Goal: Task Accomplishment & Management: Manage account settings

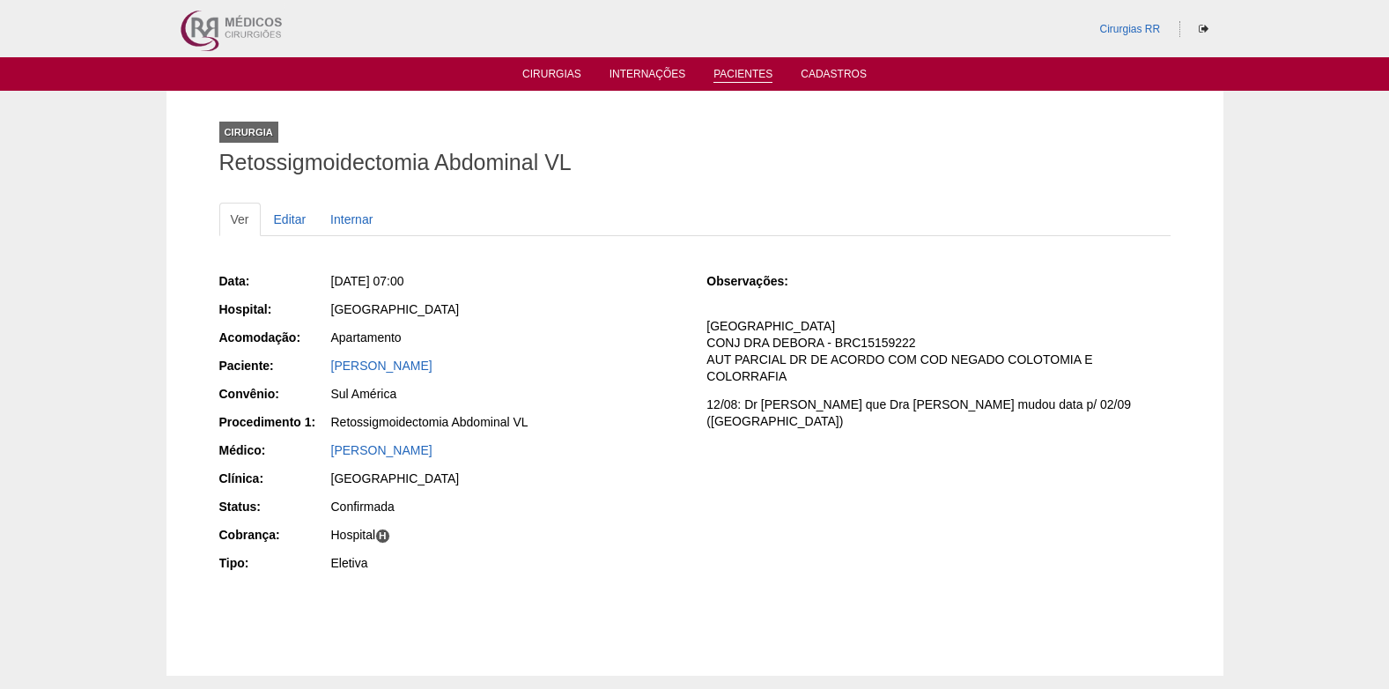
click at [729, 74] on link "Pacientes" at bounding box center [743, 75] width 59 height 15
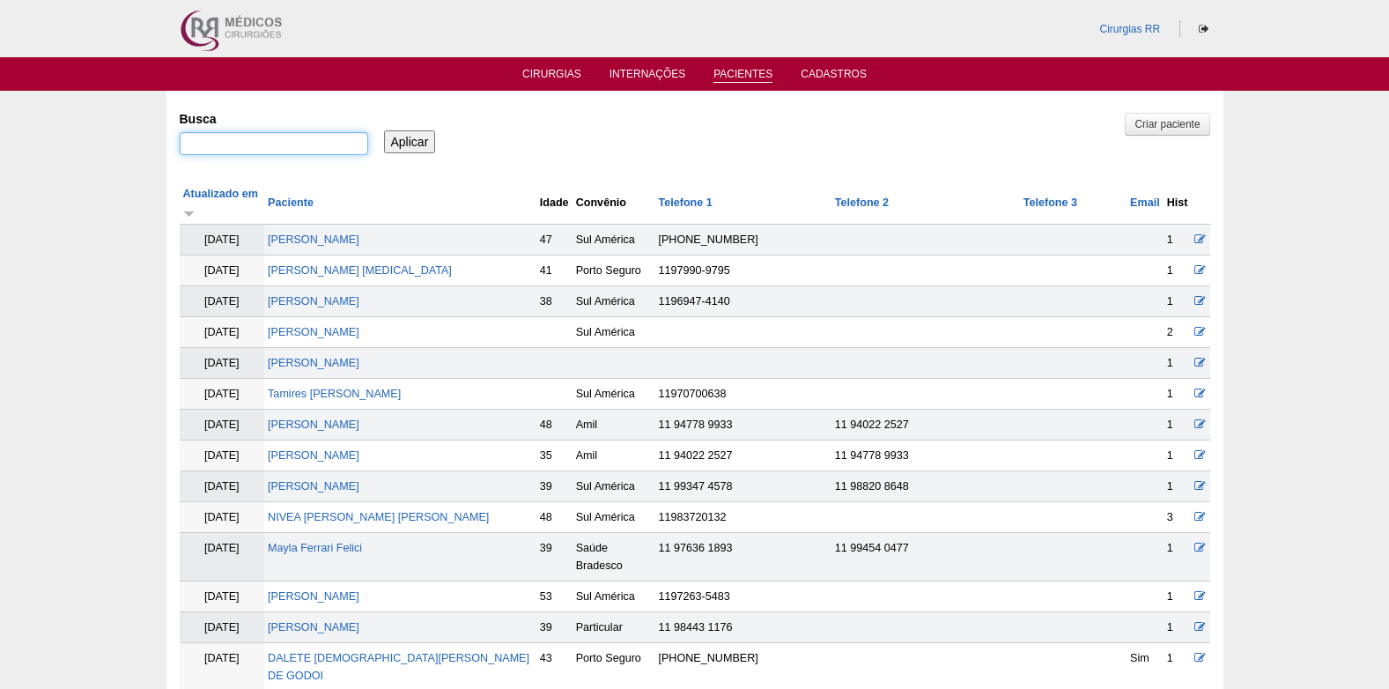
click at [336, 137] on input "Busca" at bounding box center [274, 143] width 189 height 23
paste input "ROBERTO DOMINGOS CHIAVONE"
type input "ROBERTO DOMINGOS CHIAVONE"
click at [422, 140] on input "Aplicar" at bounding box center [410, 141] width 52 height 23
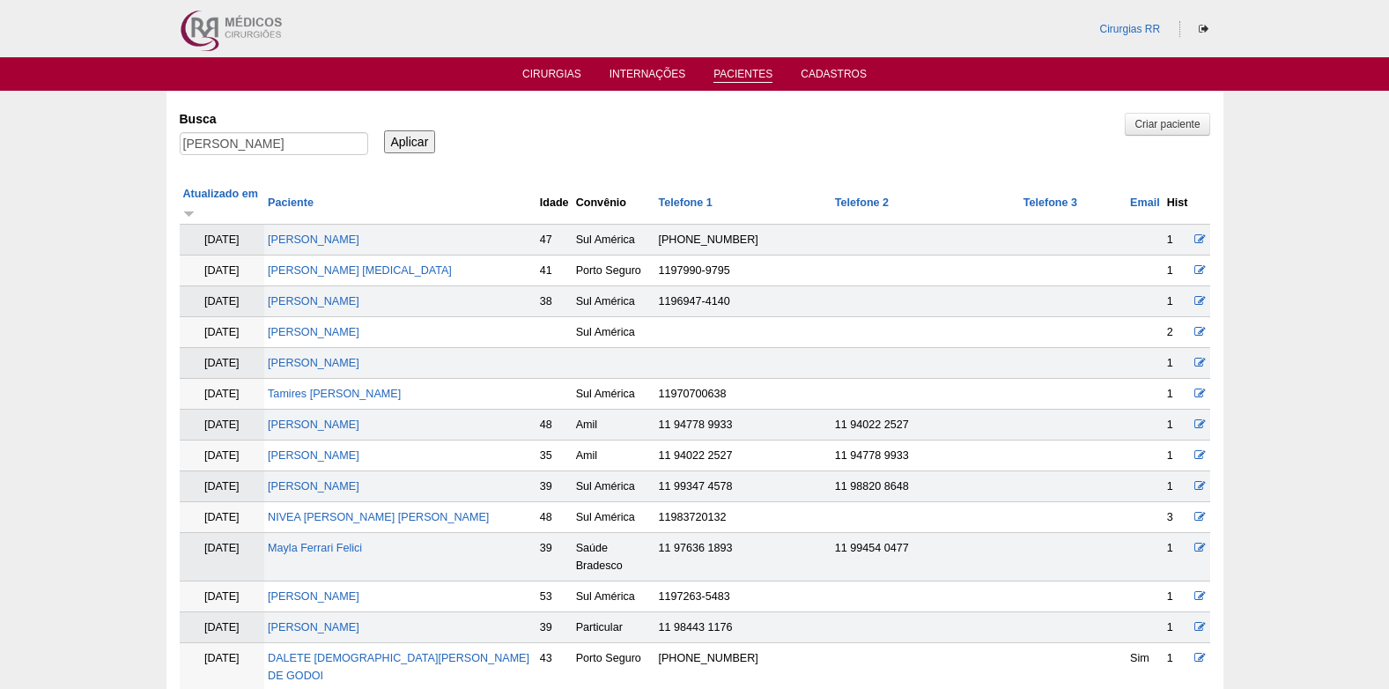
scroll to position [0, 0]
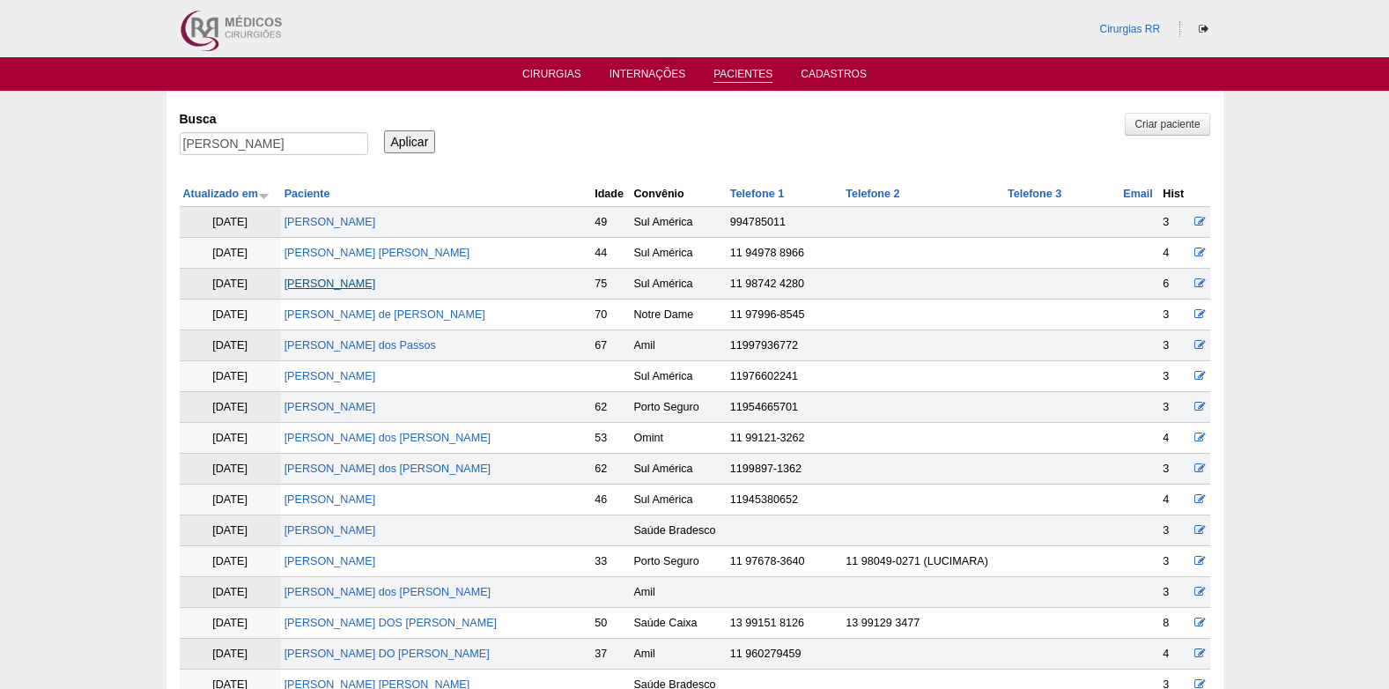
click at [376, 286] on link "Roberto Domingos Chiavone" at bounding box center [331, 284] width 92 height 12
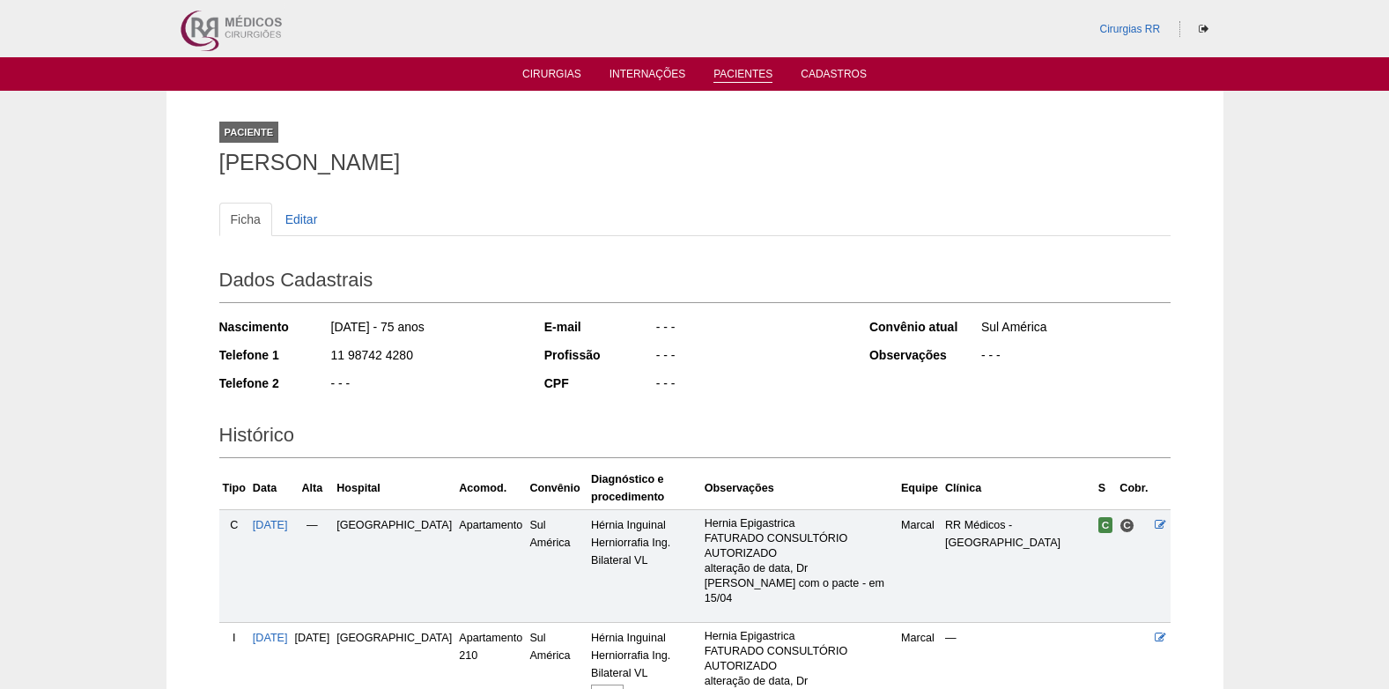
click at [751, 78] on link "Pacientes" at bounding box center [743, 75] width 59 height 15
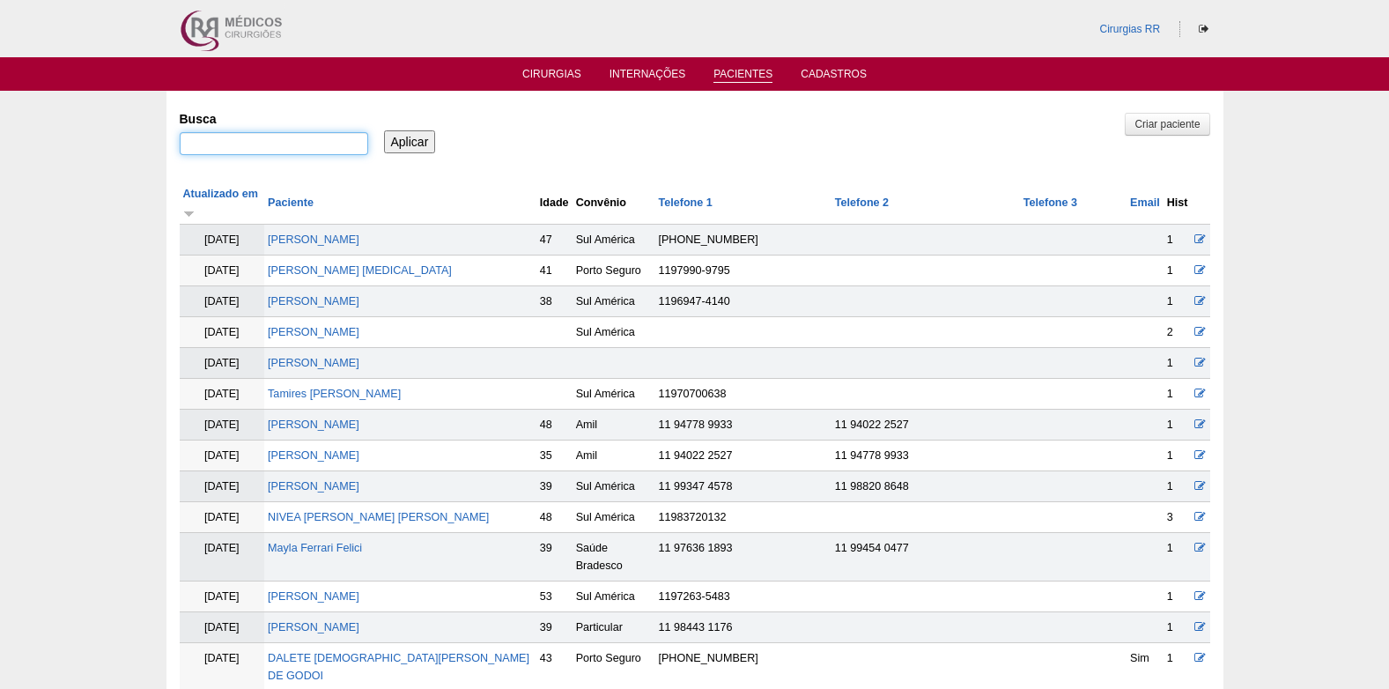
click at [298, 135] on input "Busca" at bounding box center [274, 143] width 189 height 23
paste input "Bom dia! Data cirurgia: Nome do paciente: Convênio: Cirurgia: Segue documentaçã…"
type input "Bom dia! Data cirurgia: Nome do paciente: Convênio: Cirurgia: Segue documentaçã…"
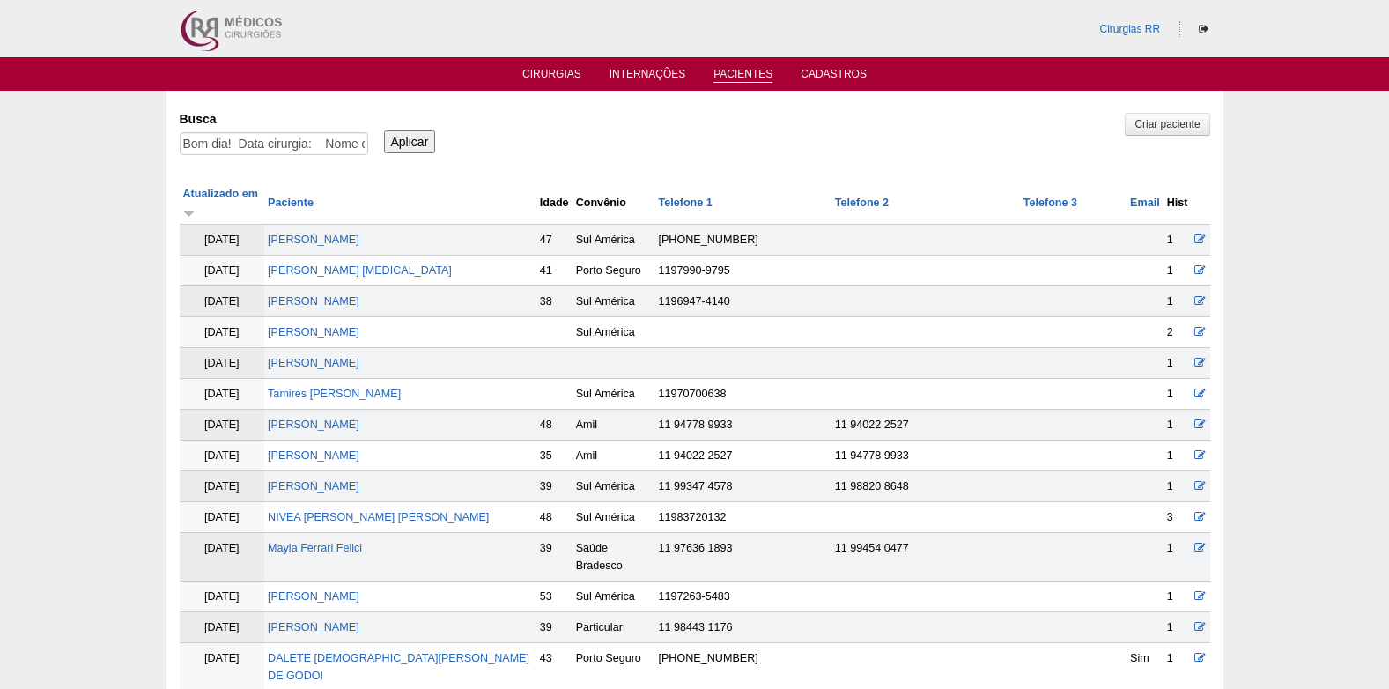
click at [403, 136] on input "Aplicar" at bounding box center [410, 141] width 52 height 23
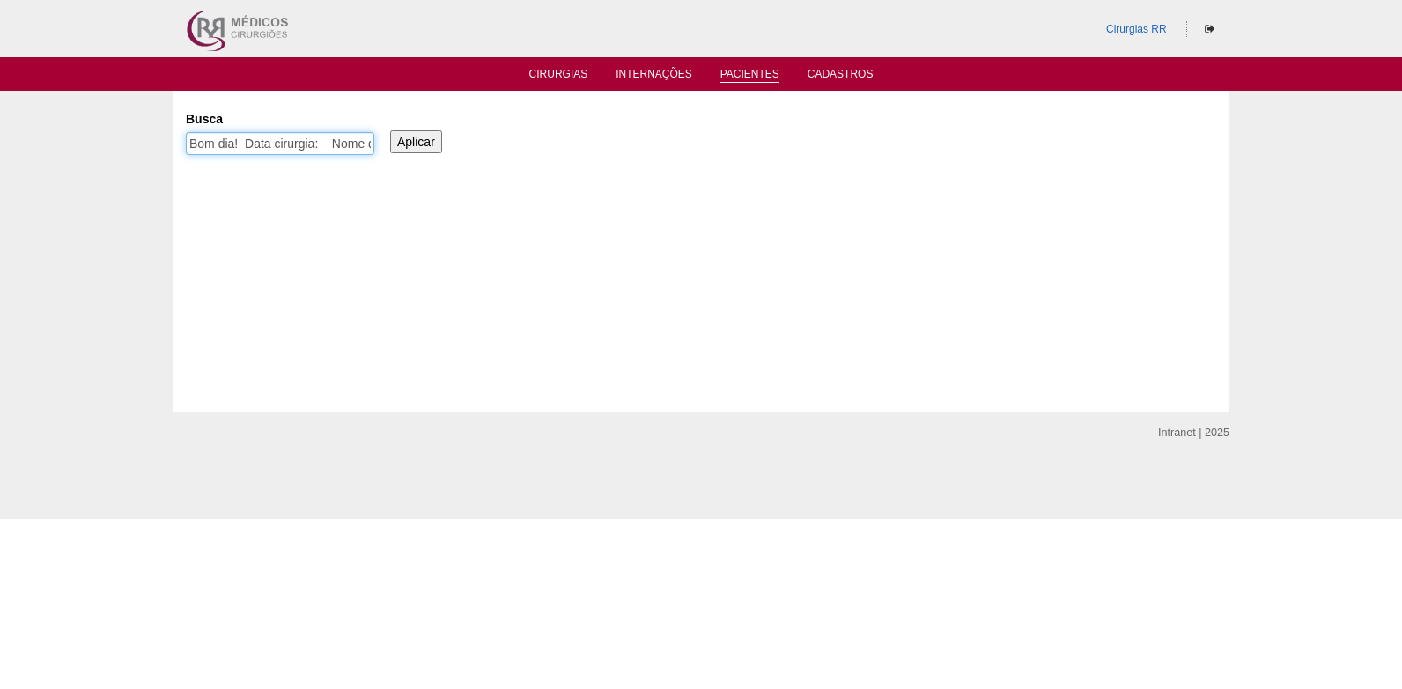
click at [344, 144] on input "Bom dia! Data cirurgia: Nome do paciente: Convênio: Cirurgia: Segue documentaçã…" at bounding box center [280, 143] width 189 height 23
click at [303, 141] on input "Busca" at bounding box center [280, 143] width 189 height 23
paste input "[PERSON_NAME]"
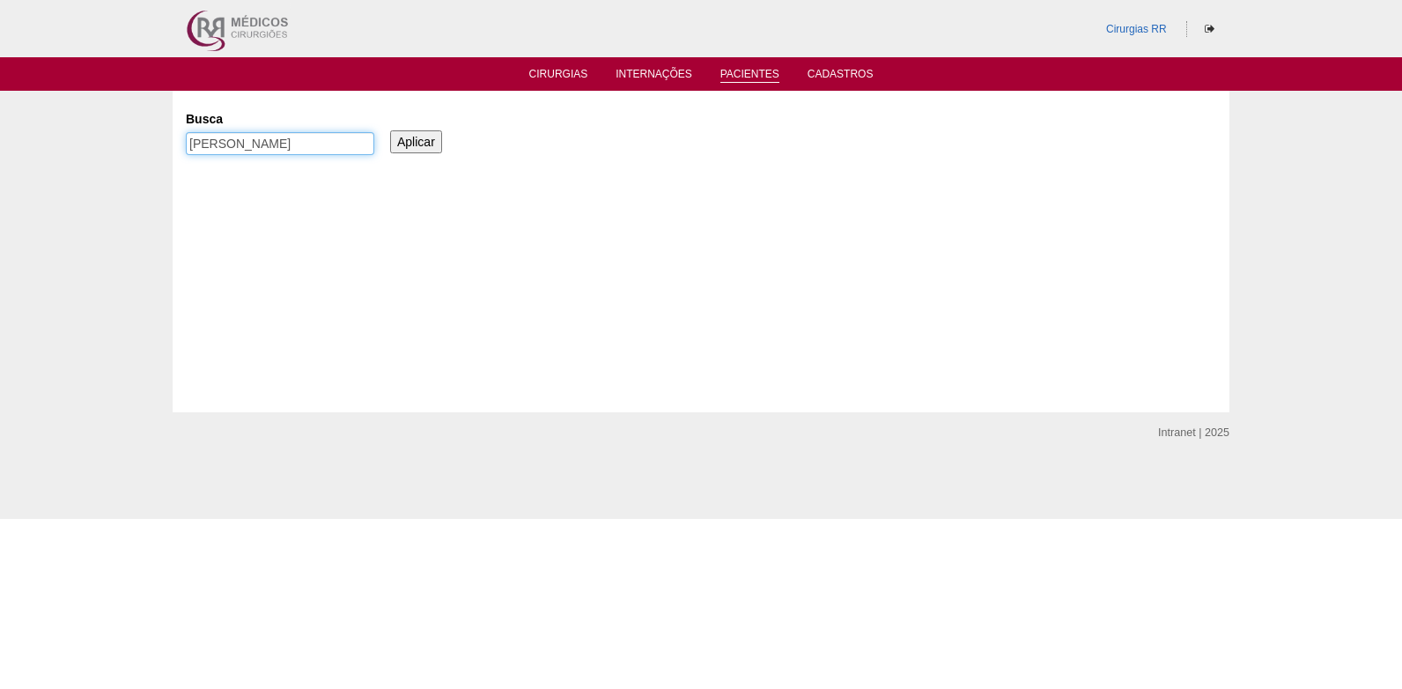
type input "[PERSON_NAME]"
click at [423, 147] on input "Aplicar" at bounding box center [416, 141] width 52 height 23
click at [417, 133] on input "Aplicar" at bounding box center [416, 141] width 52 height 23
click at [544, 69] on ul "Cirurgias Internações Pacientes Cadastros" at bounding box center [701, 73] width 1402 height 33
drag, startPoint x: 544, startPoint y: 69, endPoint x: 546, endPoint y: 78, distance: 9.0
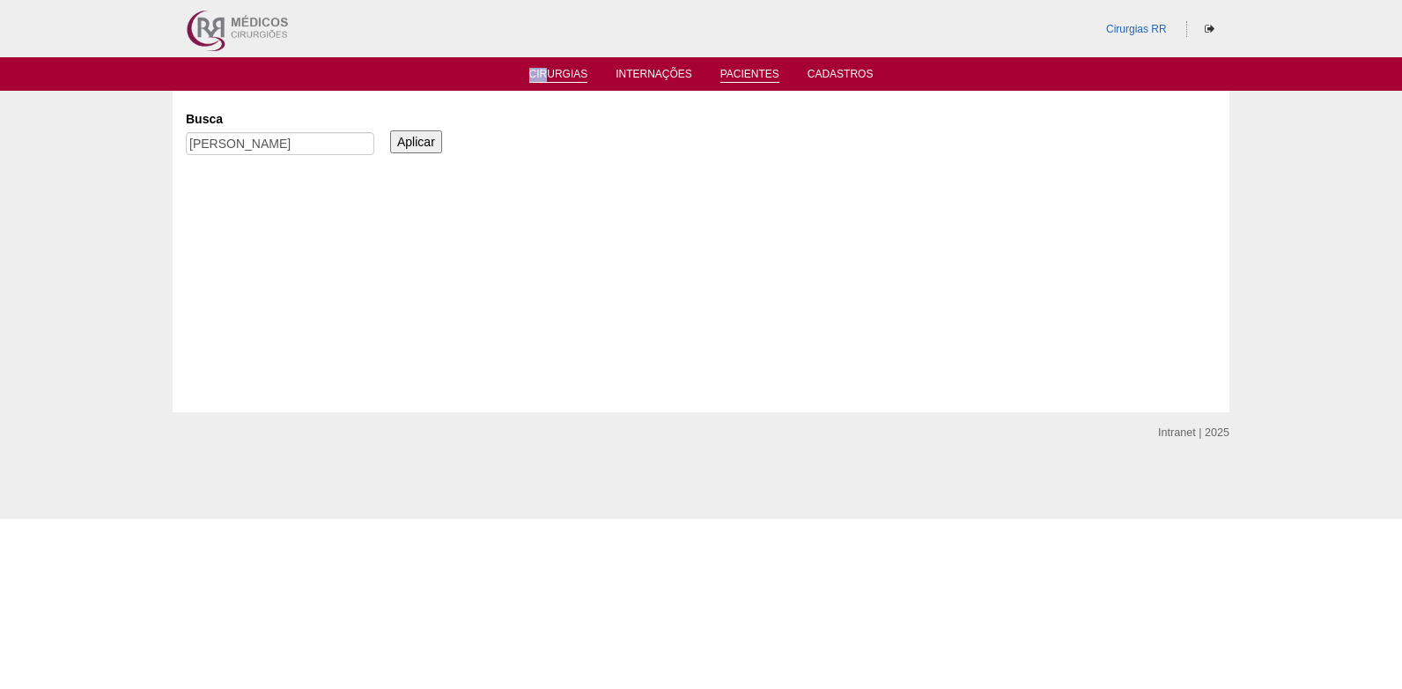
click at [546, 78] on link "Cirurgias" at bounding box center [558, 75] width 59 height 15
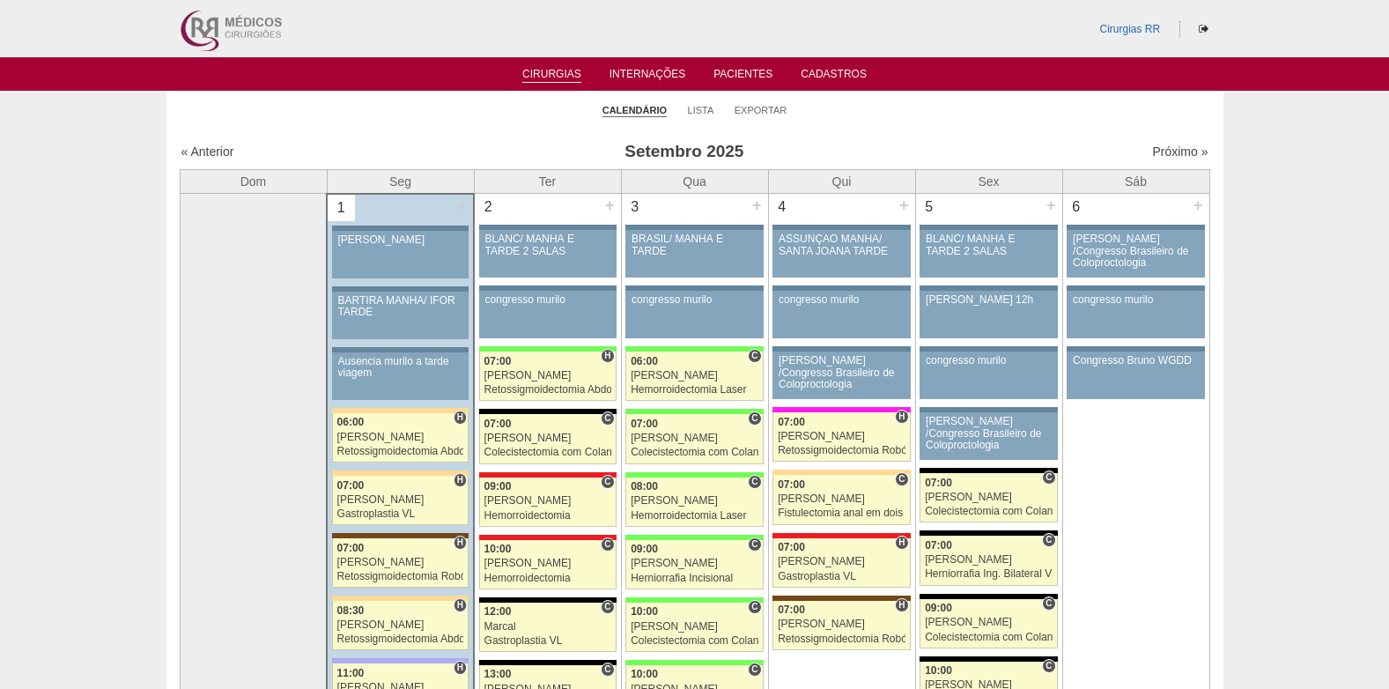
click at [539, 77] on link "Cirurgias" at bounding box center [551, 75] width 59 height 15
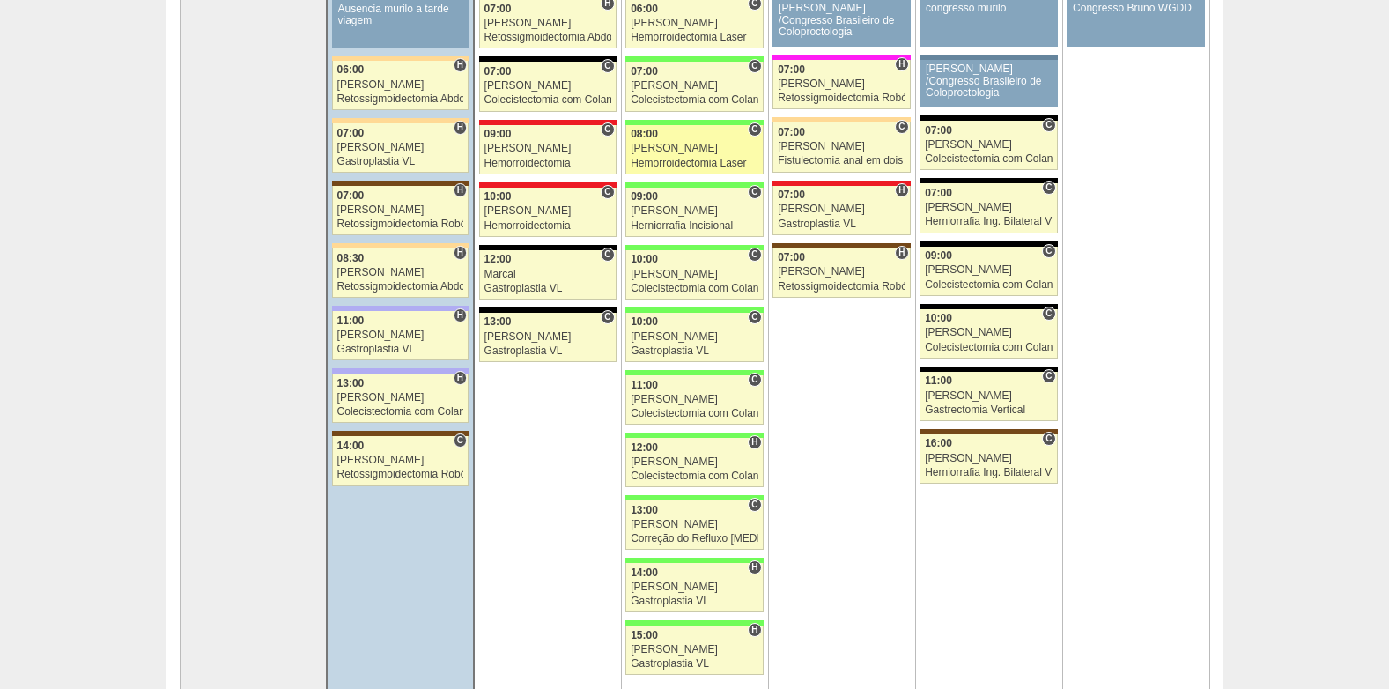
scroll to position [264, 0]
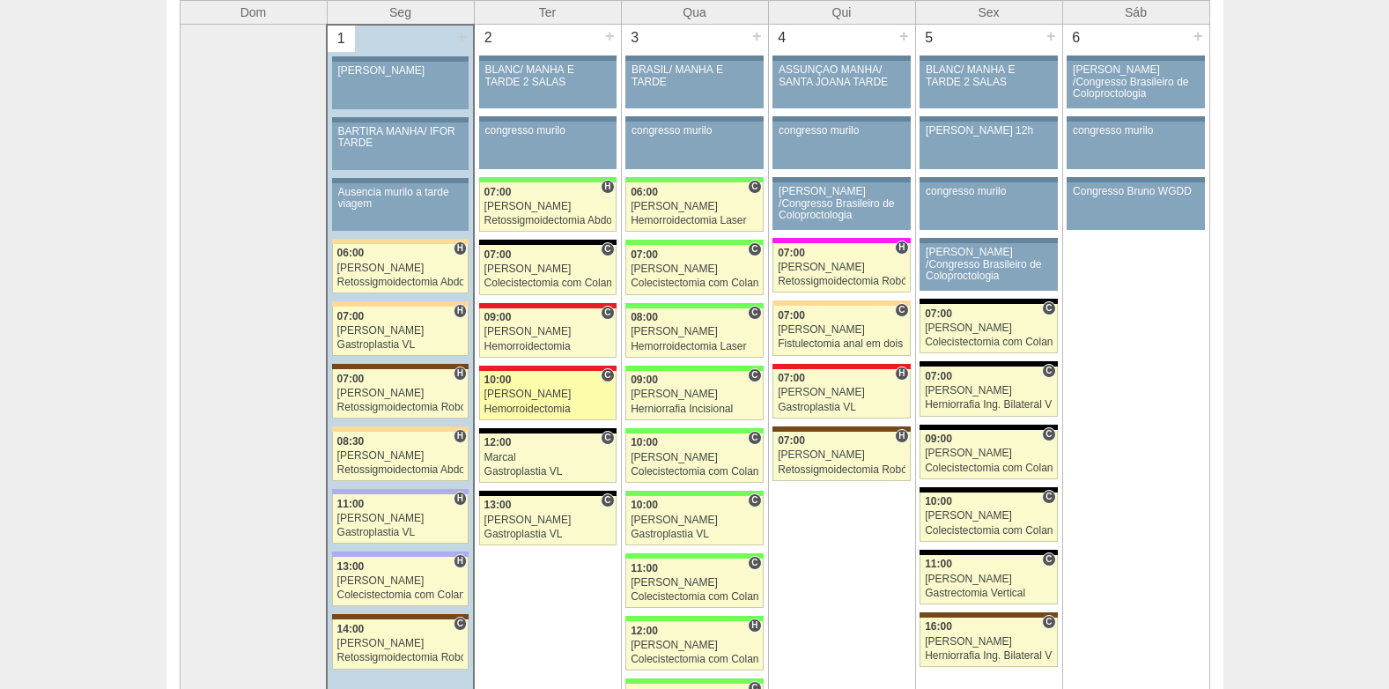
scroll to position [176, 0]
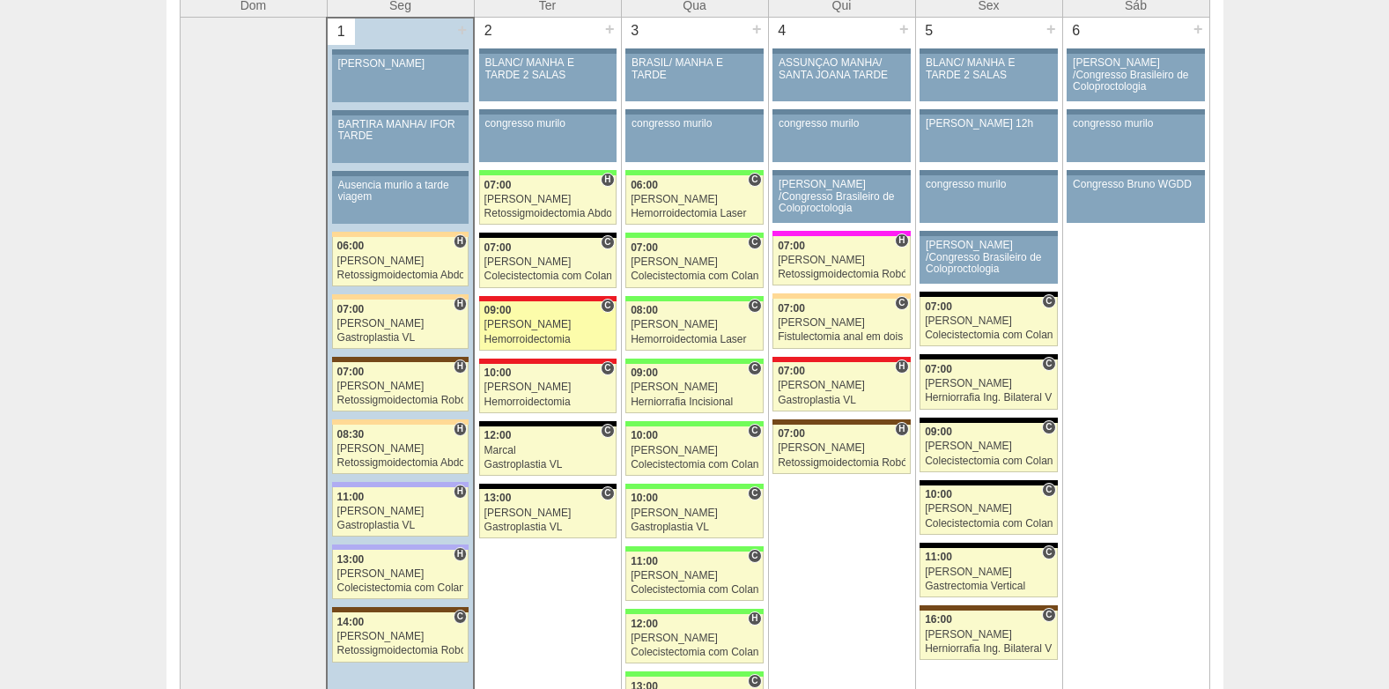
click at [515, 331] on link "88291 Cirurgias RR C 09:00 Roberto Cury Hemorroidectomia Hospital Assunção RR M…" at bounding box center [547, 325] width 137 height 49
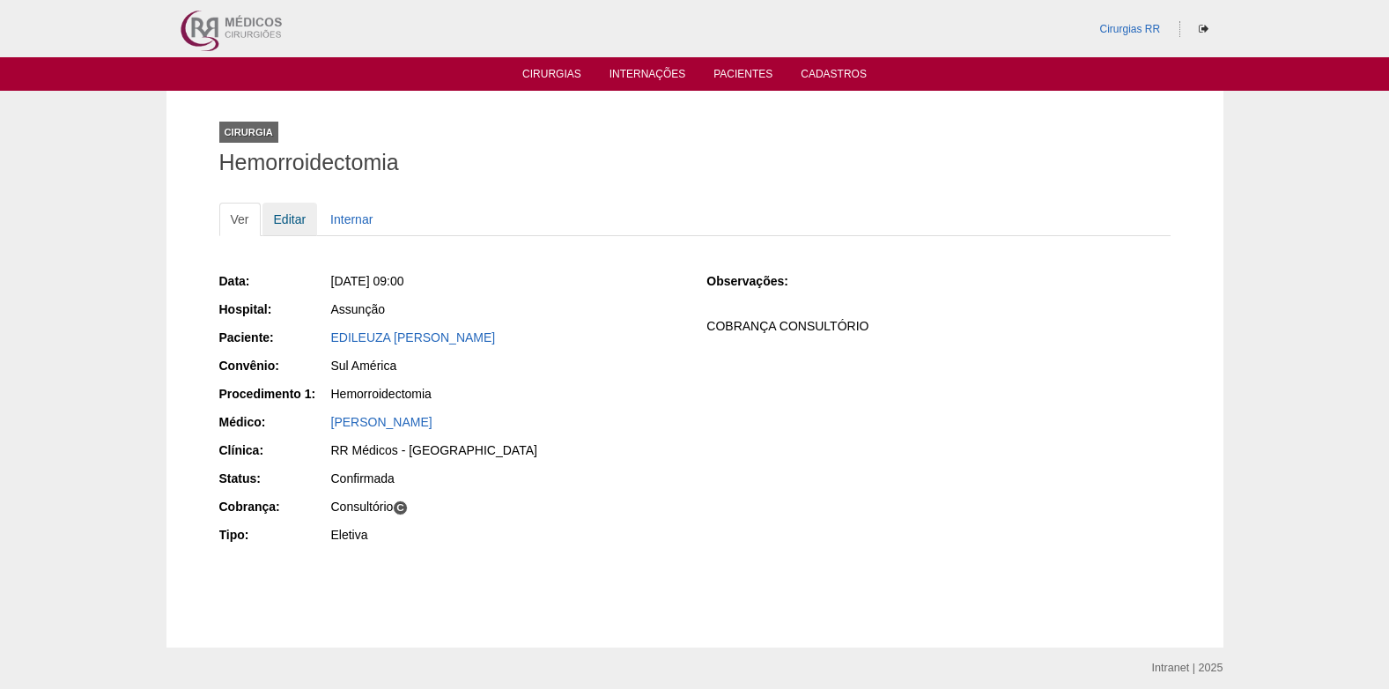
click at [278, 220] on link "Editar" at bounding box center [291, 219] width 56 height 33
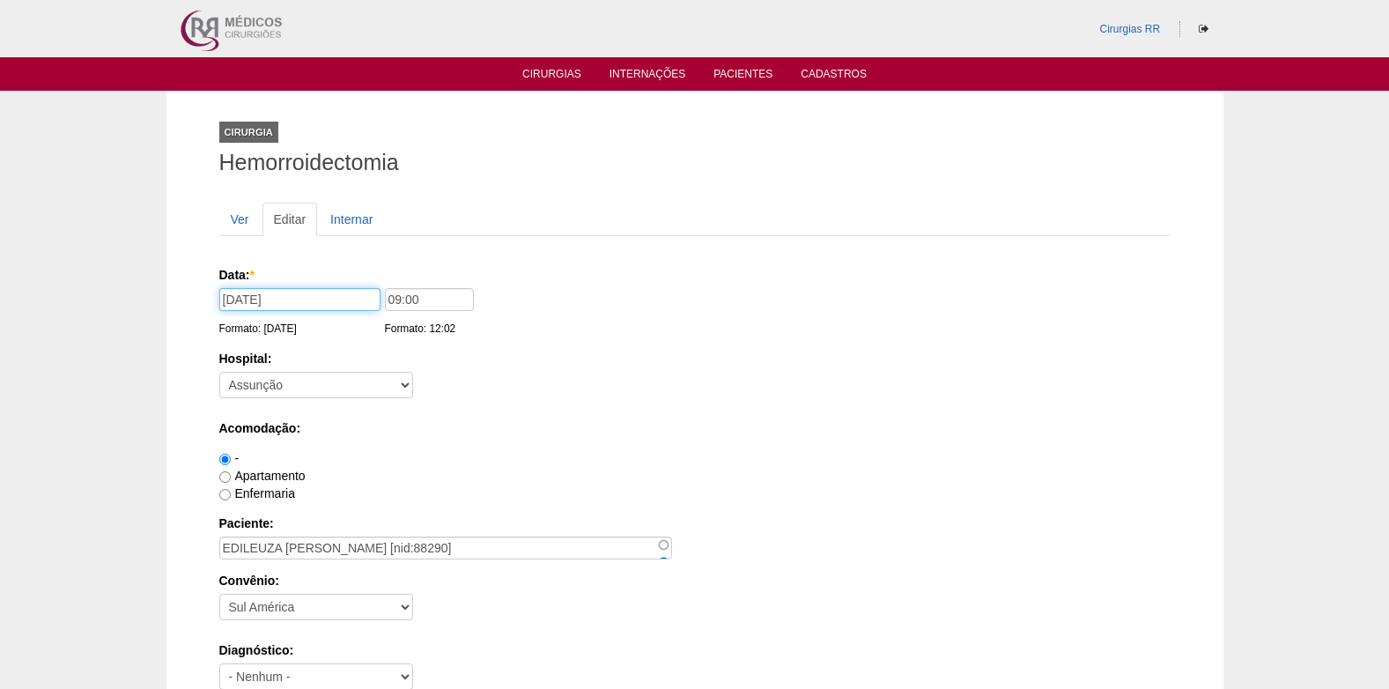
click at [317, 300] on input "[DATE]" at bounding box center [299, 299] width 161 height 23
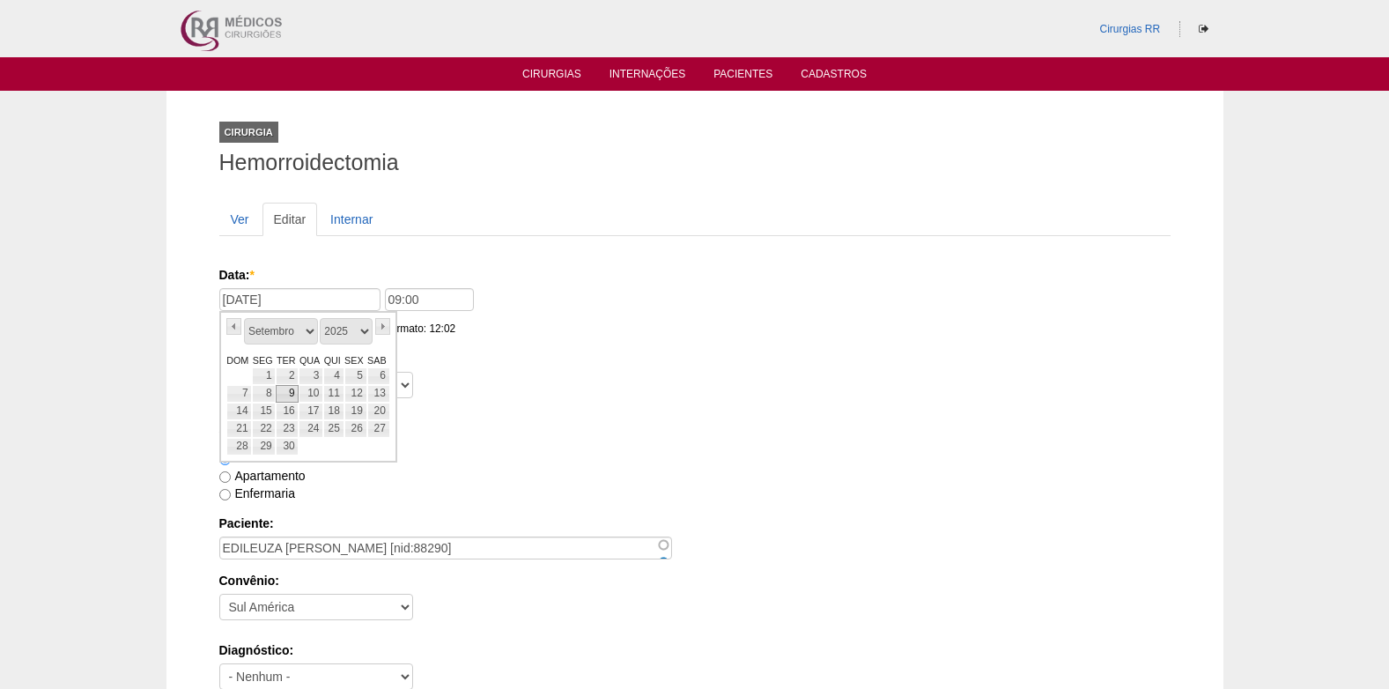
click at [291, 392] on link "9" at bounding box center [287, 394] width 23 height 18
type input "[DATE]"
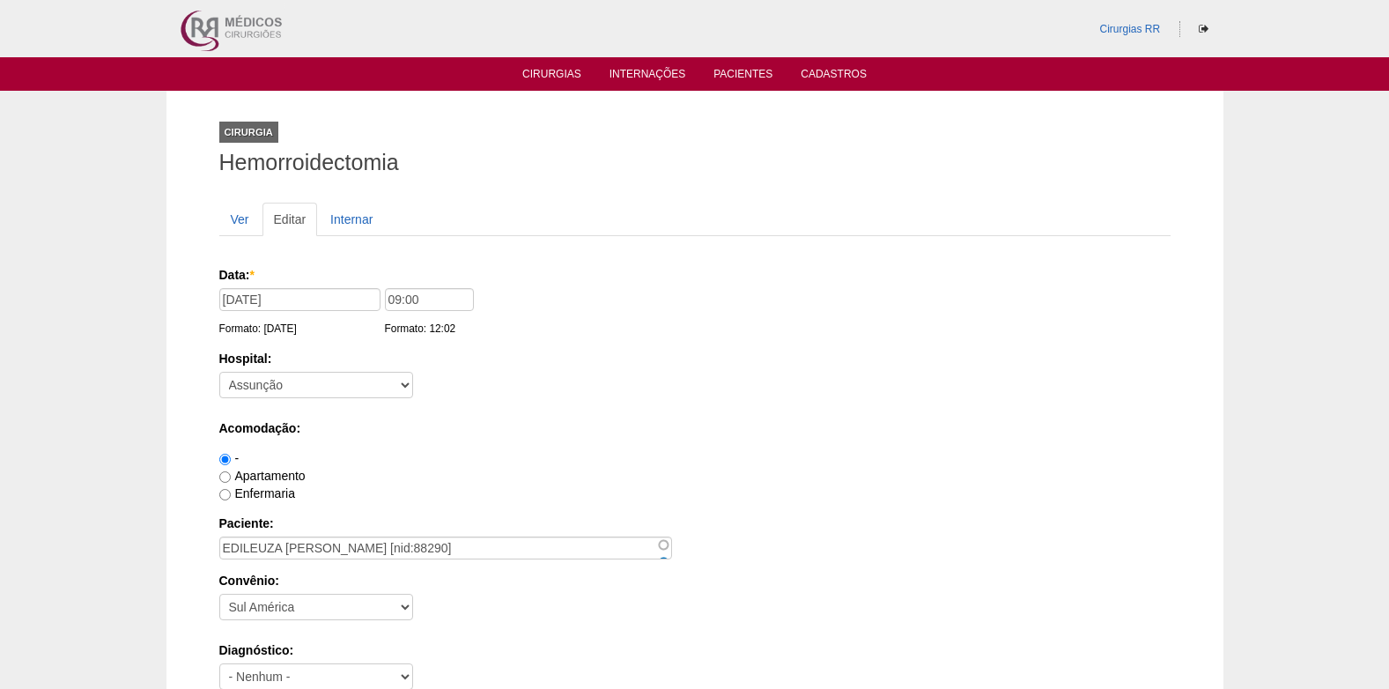
drag, startPoint x: 453, startPoint y: 311, endPoint x: 352, endPoint y: 323, distance: 101.2
click at [352, 284] on div "Data: * 09/09/2025 Formato: 01/09/2025 09:00 Formato: 12:02" at bounding box center [691, 275] width 945 height 18
drag, startPoint x: 352, startPoint y: 323, endPoint x: 465, endPoint y: 320, distance: 112.8
click at [465, 320] on div "Formato: 12:02" at bounding box center [431, 329] width 93 height 18
drag, startPoint x: 447, startPoint y: 282, endPoint x: 364, endPoint y: 298, distance: 84.3
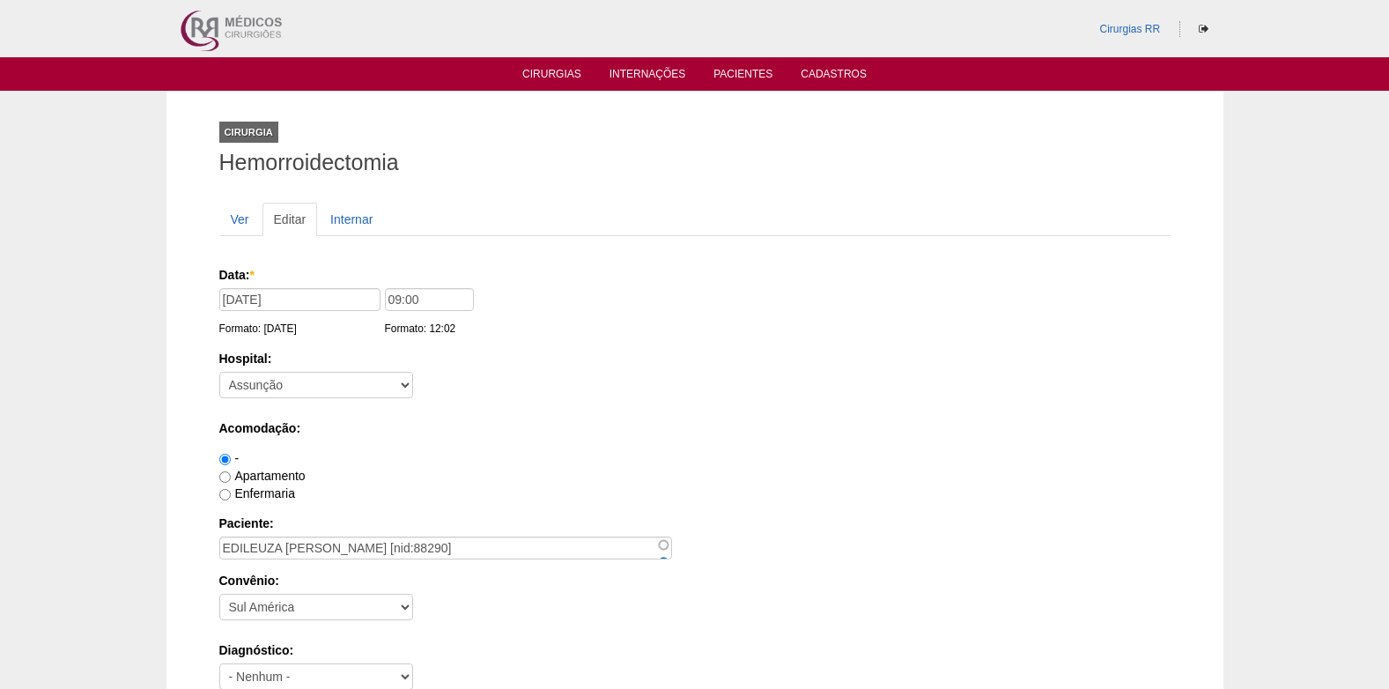
click at [364, 284] on div "Data: * 09/09/2025 Formato: 01/09/2025 09:00 Formato: 12:02" at bounding box center [691, 275] width 945 height 18
drag, startPoint x: 426, startPoint y: 304, endPoint x: 349, endPoint y: 316, distance: 78.5
click at [352, 284] on div "Data: * 09/09/2025 Formato: 01/09/2025 09:00 Formato: 12:02" at bounding box center [691, 275] width 945 height 18
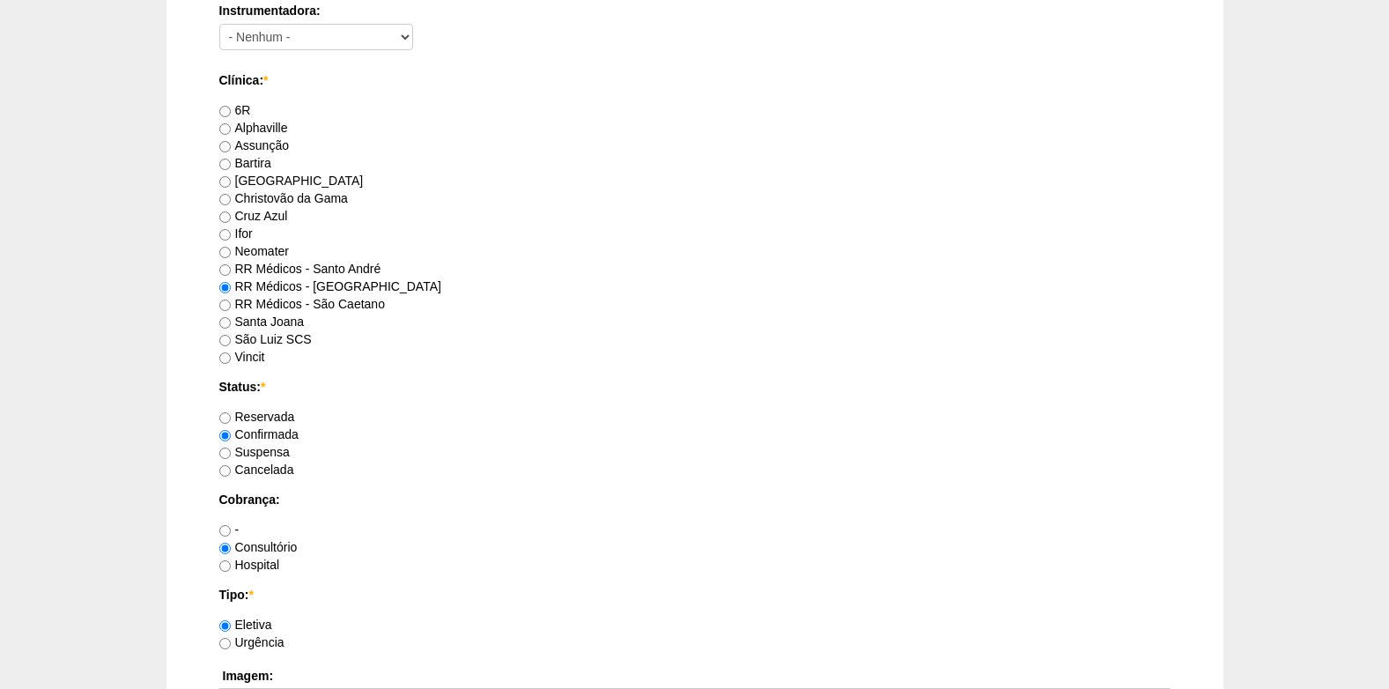
scroll to position [1581, 0]
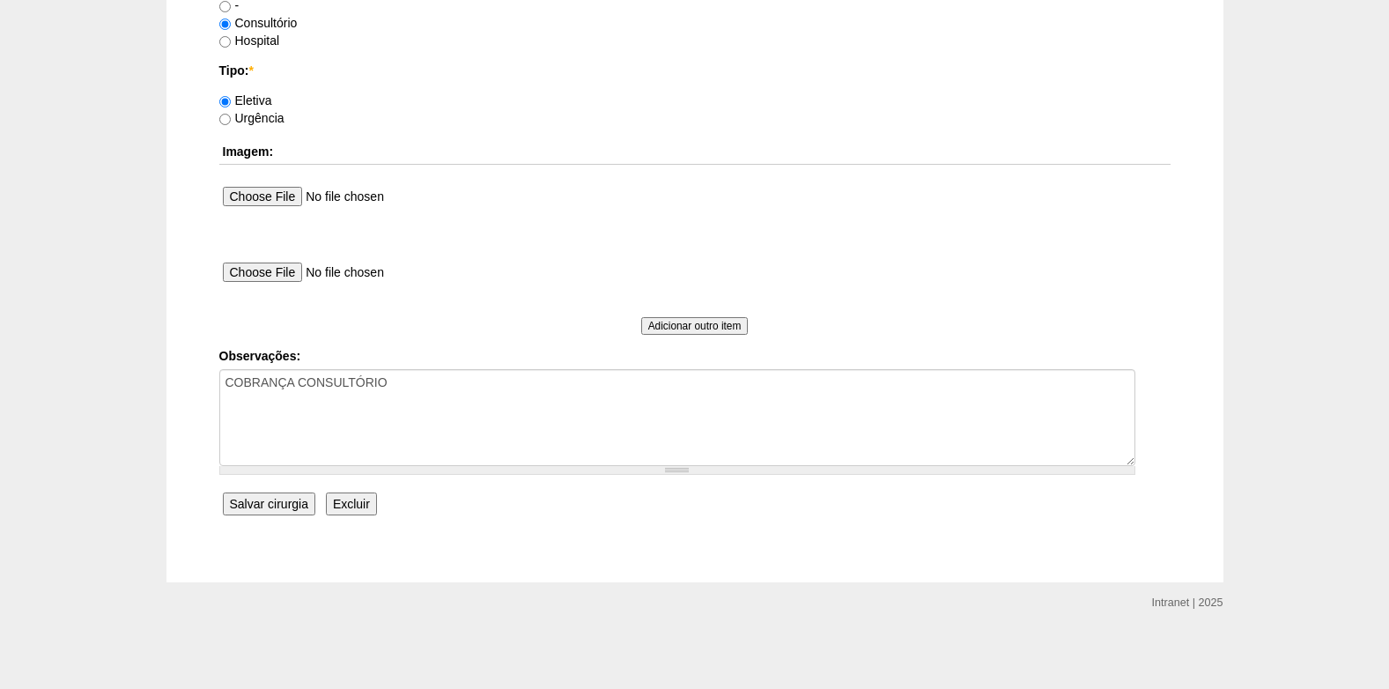
type input "10:00"
click at [254, 507] on input "Salvar cirurgia" at bounding box center [269, 503] width 93 height 23
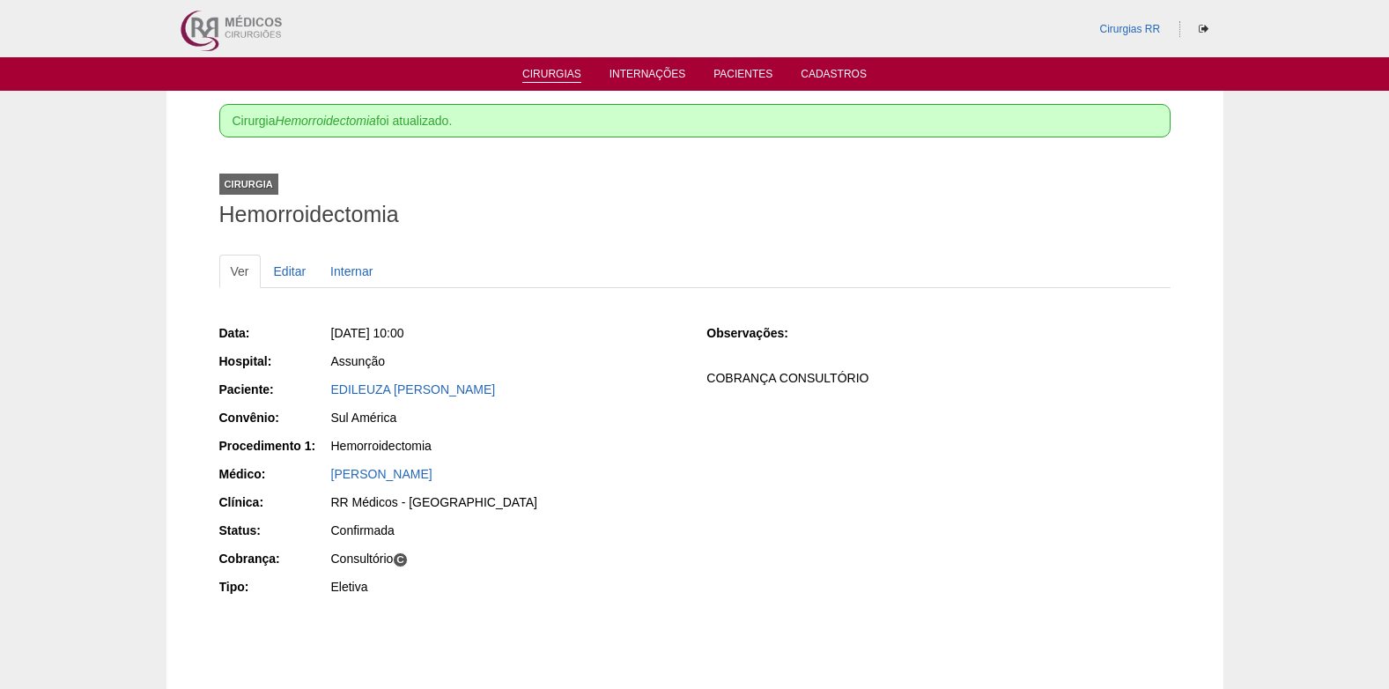
click at [537, 76] on link "Cirurgias" at bounding box center [551, 75] width 59 height 15
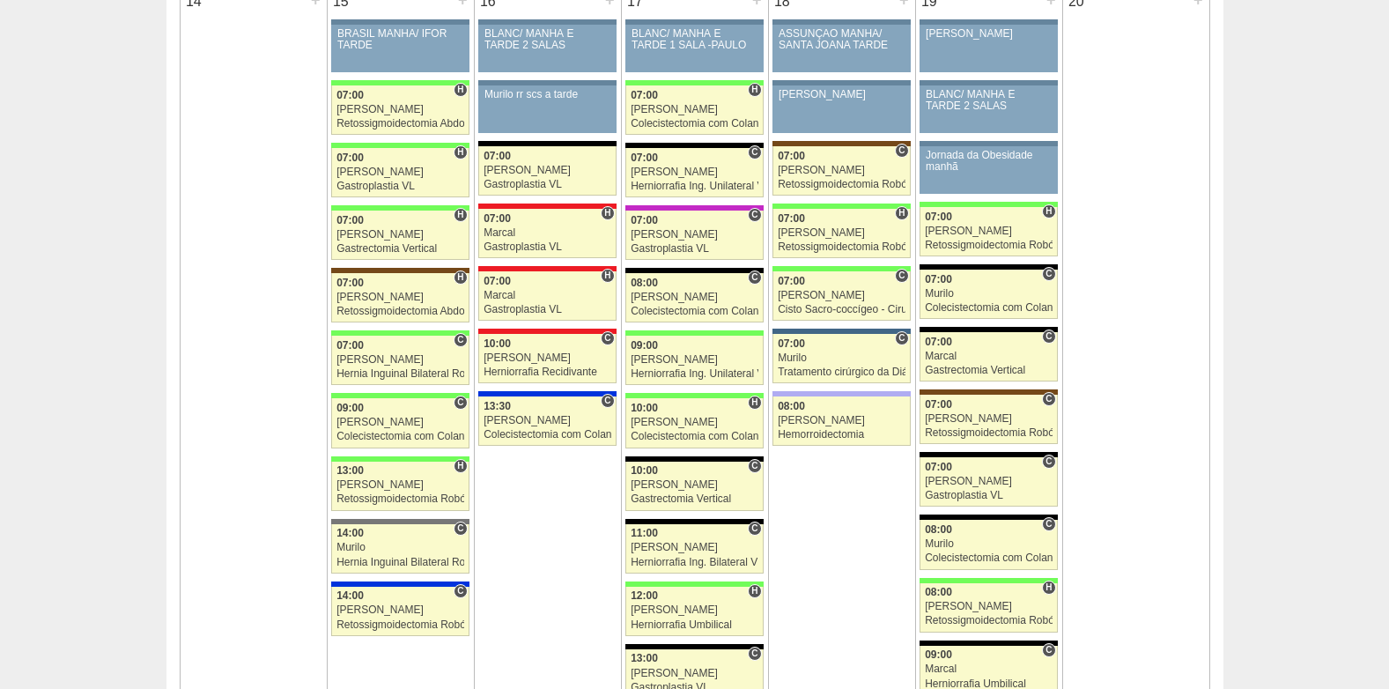
scroll to position [1938, 0]
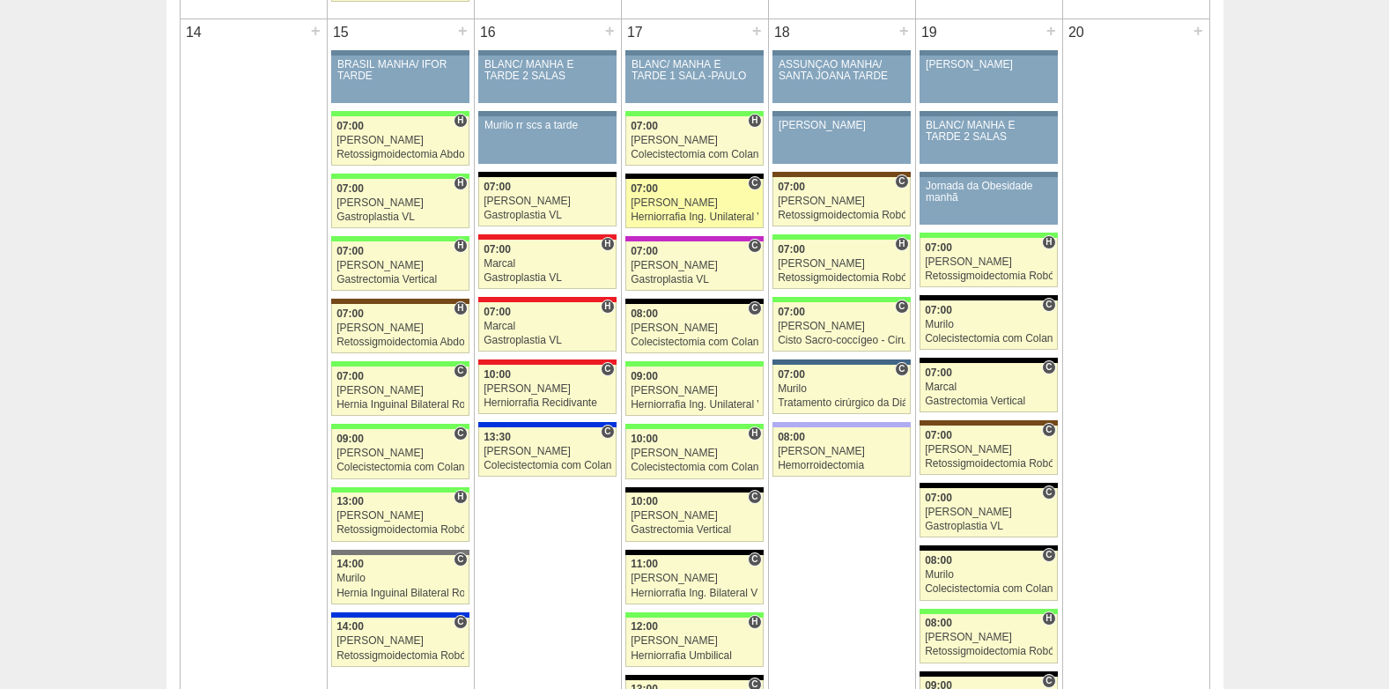
click at [664, 201] on div "[PERSON_NAME]" at bounding box center [695, 202] width 128 height 11
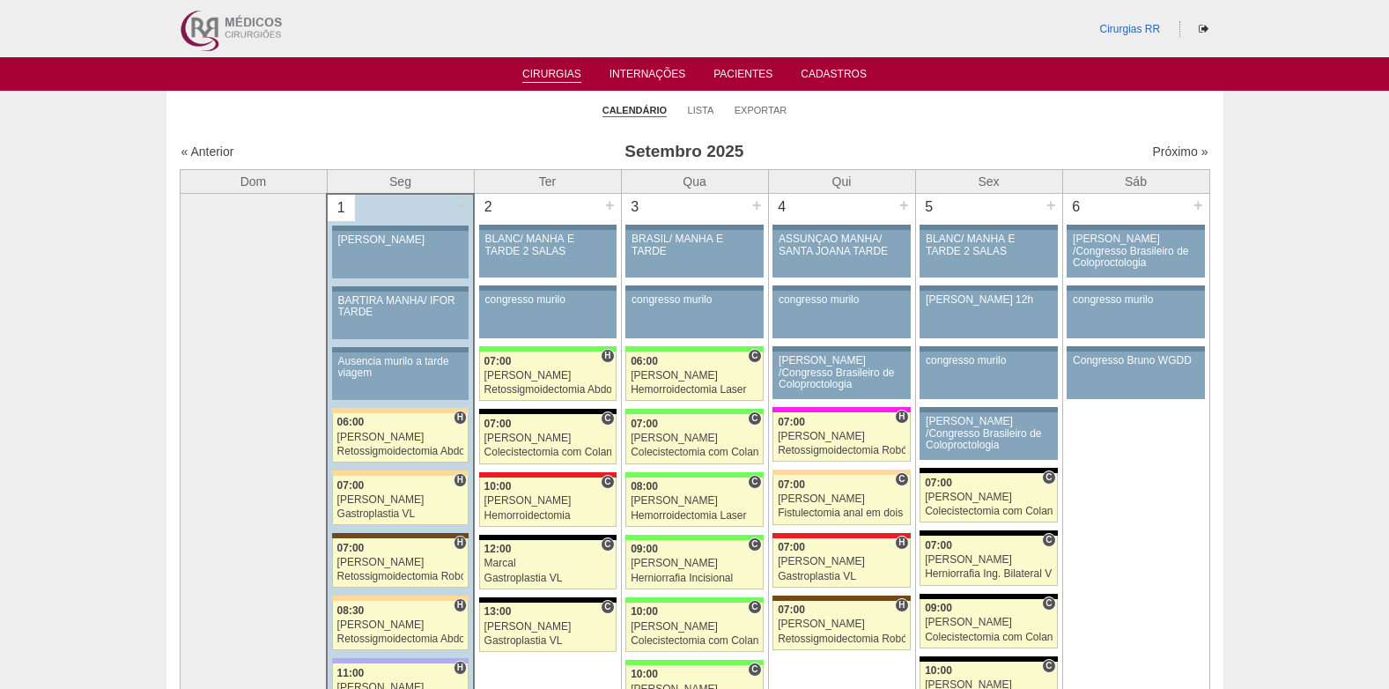
scroll to position [1938, 0]
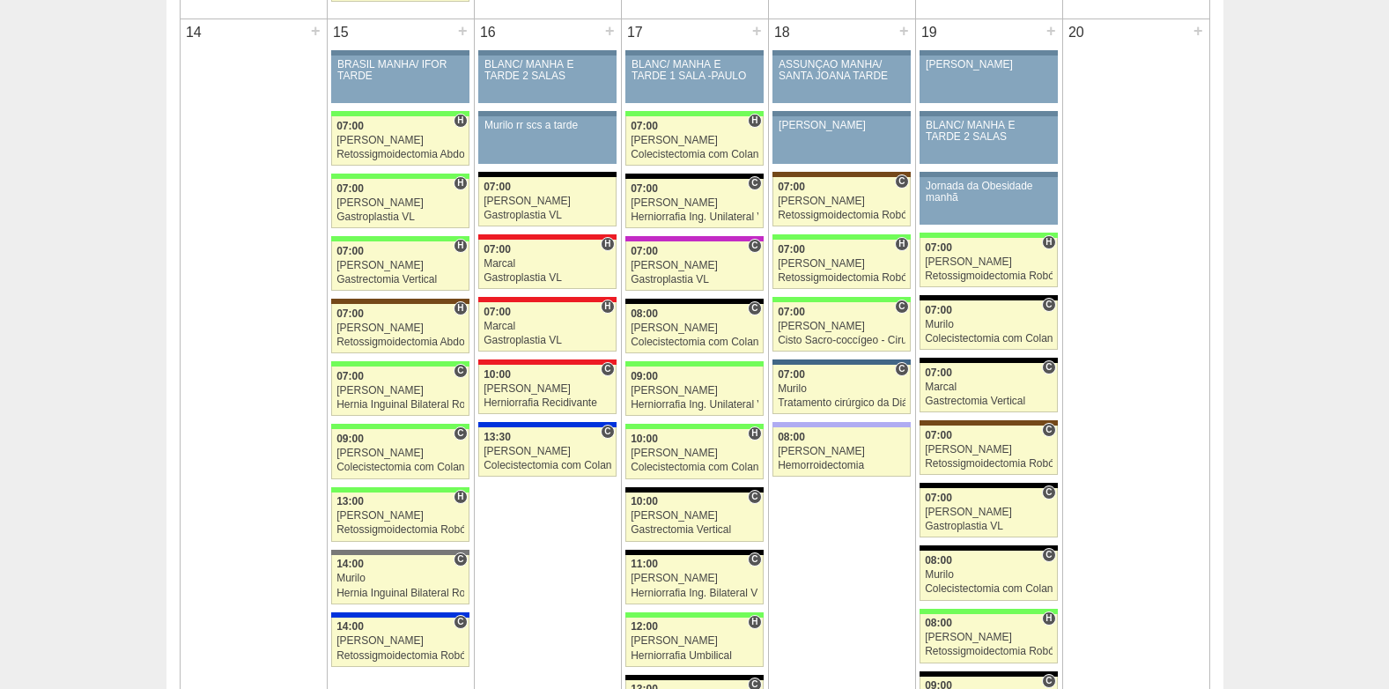
click at [669, 300] on div at bounding box center [693, 301] width 137 height 5
click at [669, 322] on div "[PERSON_NAME]" at bounding box center [695, 327] width 128 height 11
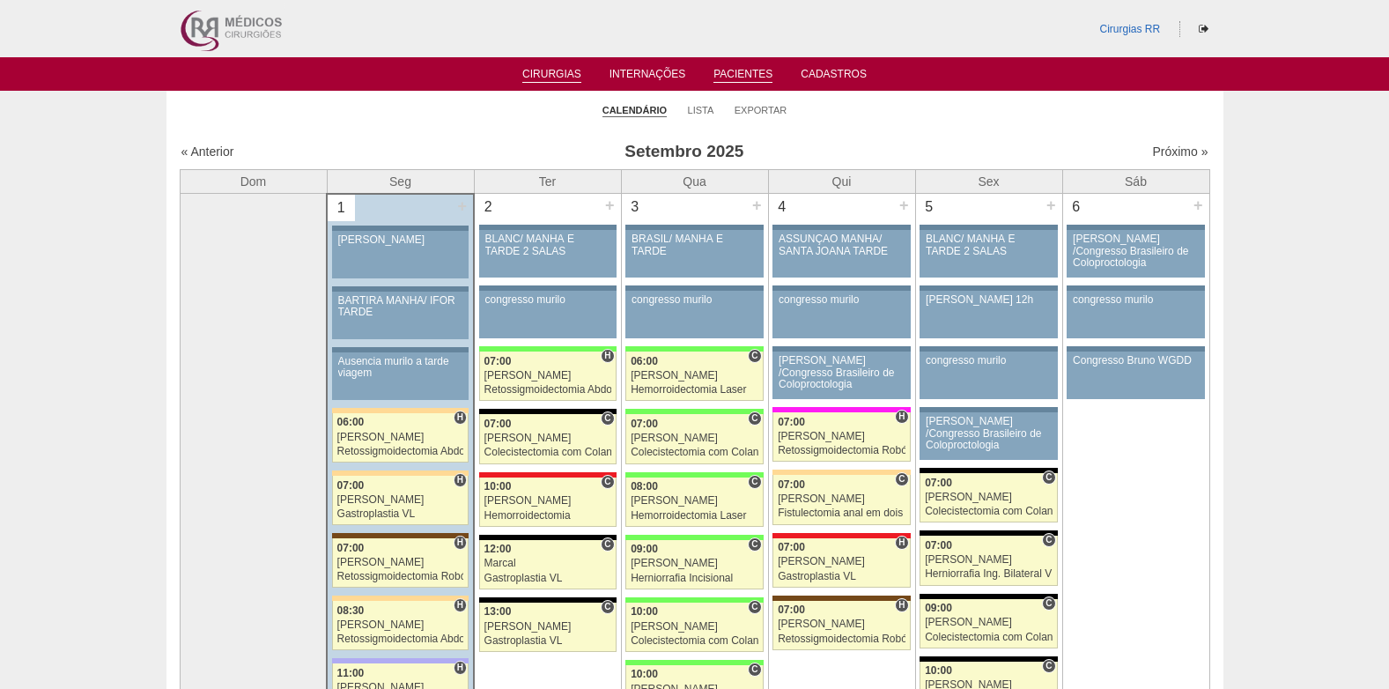
click at [738, 68] on link "Pacientes" at bounding box center [743, 75] width 59 height 15
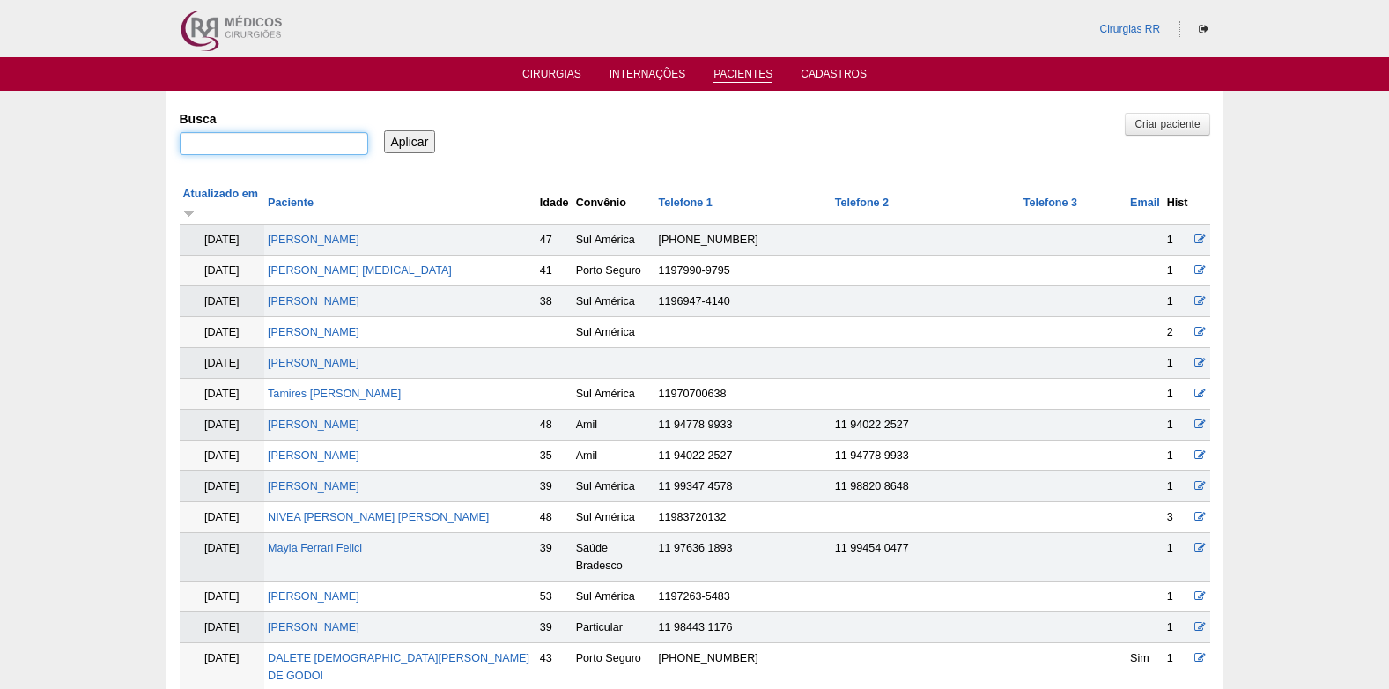
click at [296, 151] on input "Busca" at bounding box center [274, 143] width 189 height 23
type input "luzia sales"
click at [401, 141] on input "Aplicar" at bounding box center [410, 141] width 52 height 23
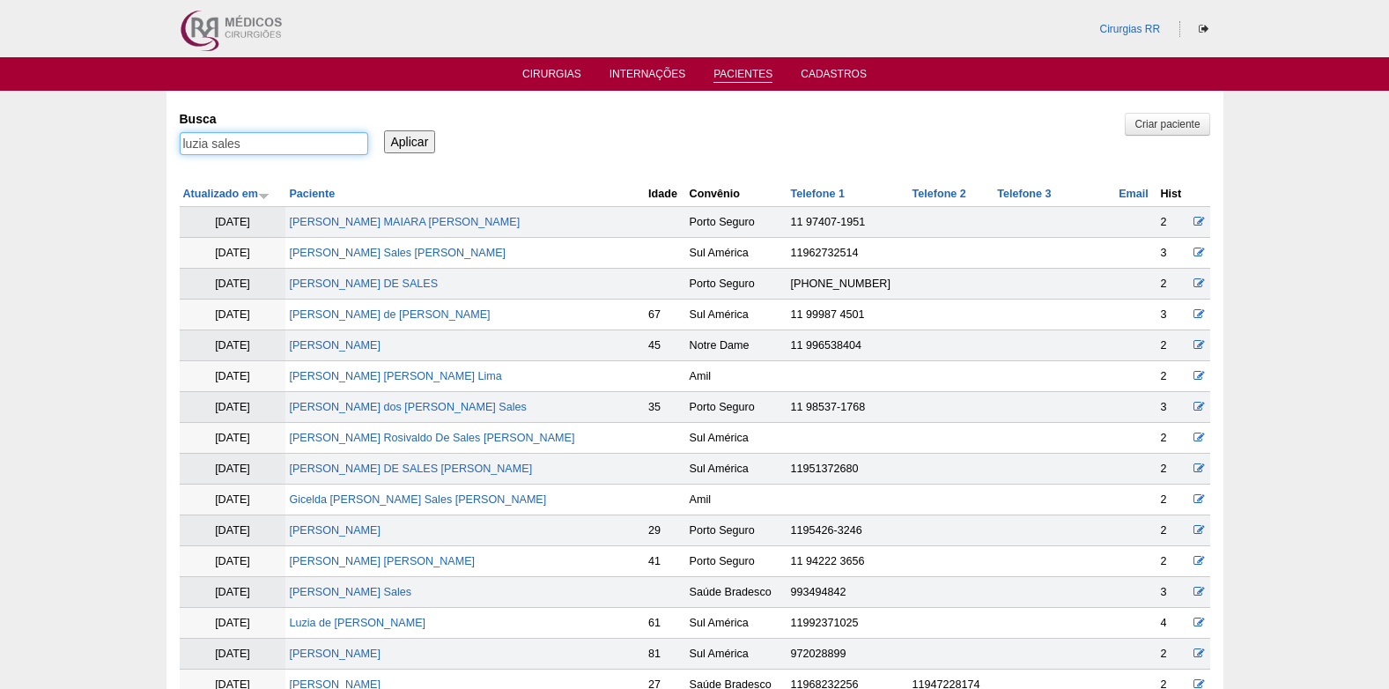
drag, startPoint x: 252, startPoint y: 139, endPoint x: 161, endPoint y: 146, distance: 91.0
click at [544, 81] on link "Cirurgias" at bounding box center [551, 75] width 59 height 15
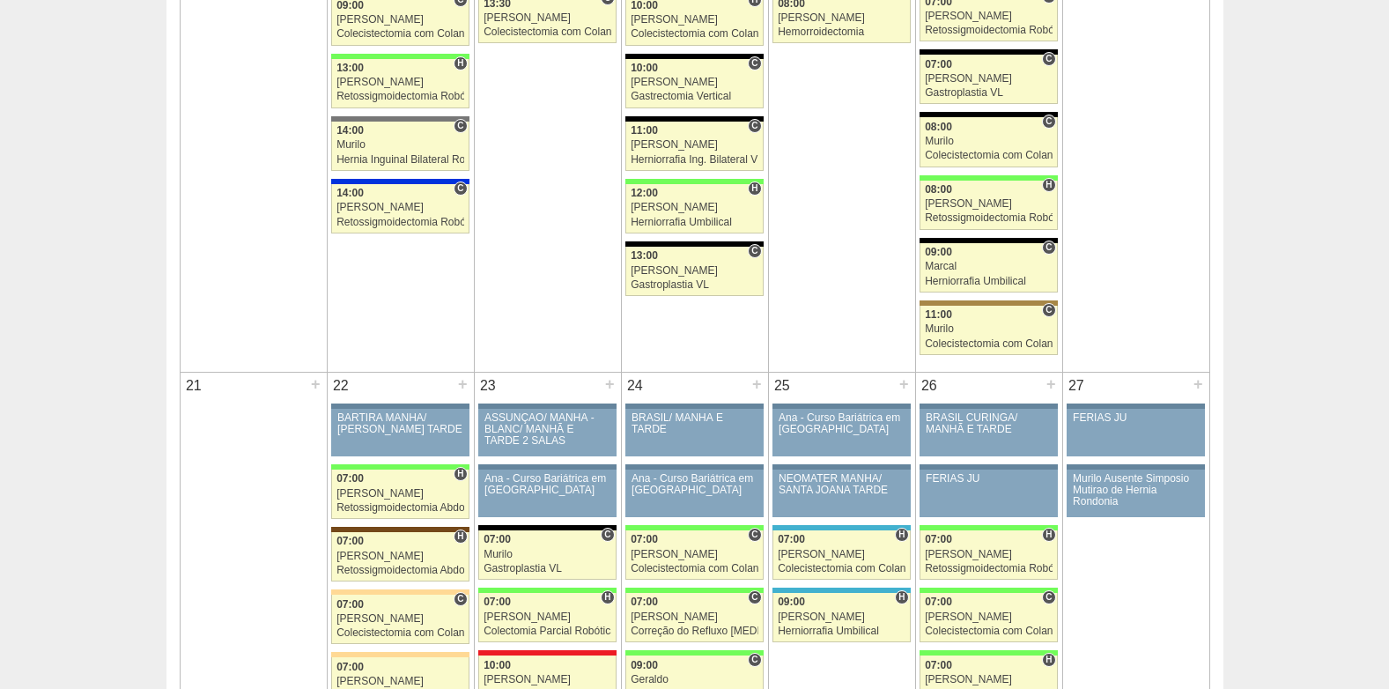
scroll to position [2379, 0]
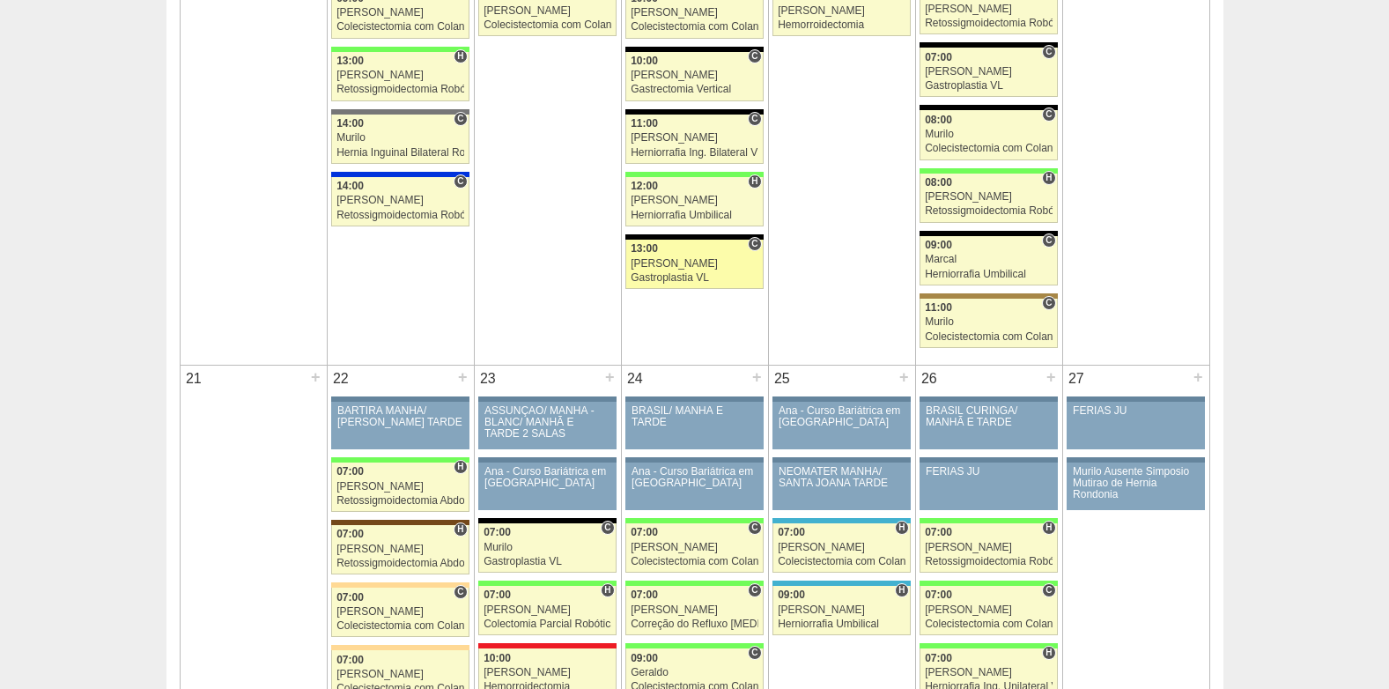
click at [670, 264] on div "Paulo Regina" at bounding box center [695, 263] width 128 height 11
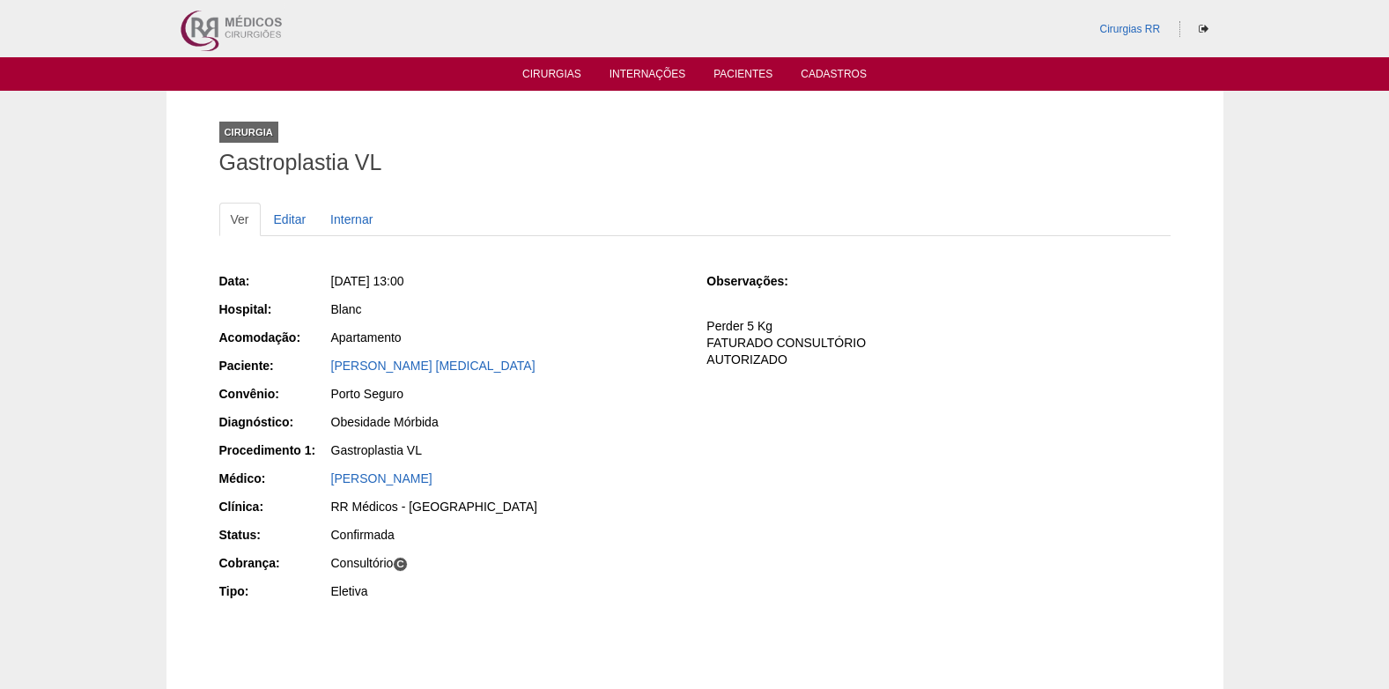
drag, startPoint x: 460, startPoint y: 365, endPoint x: 328, endPoint y: 372, distance: 132.3
click at [328, 372] on div "Paciente: [PERSON_NAME] [MEDICAL_DATA]" at bounding box center [450, 368] width 463 height 22
copy div "Paciente: [PERSON_NAME][MEDICAL_DATA]"
click at [554, 78] on link "Cirurgias" at bounding box center [551, 75] width 59 height 15
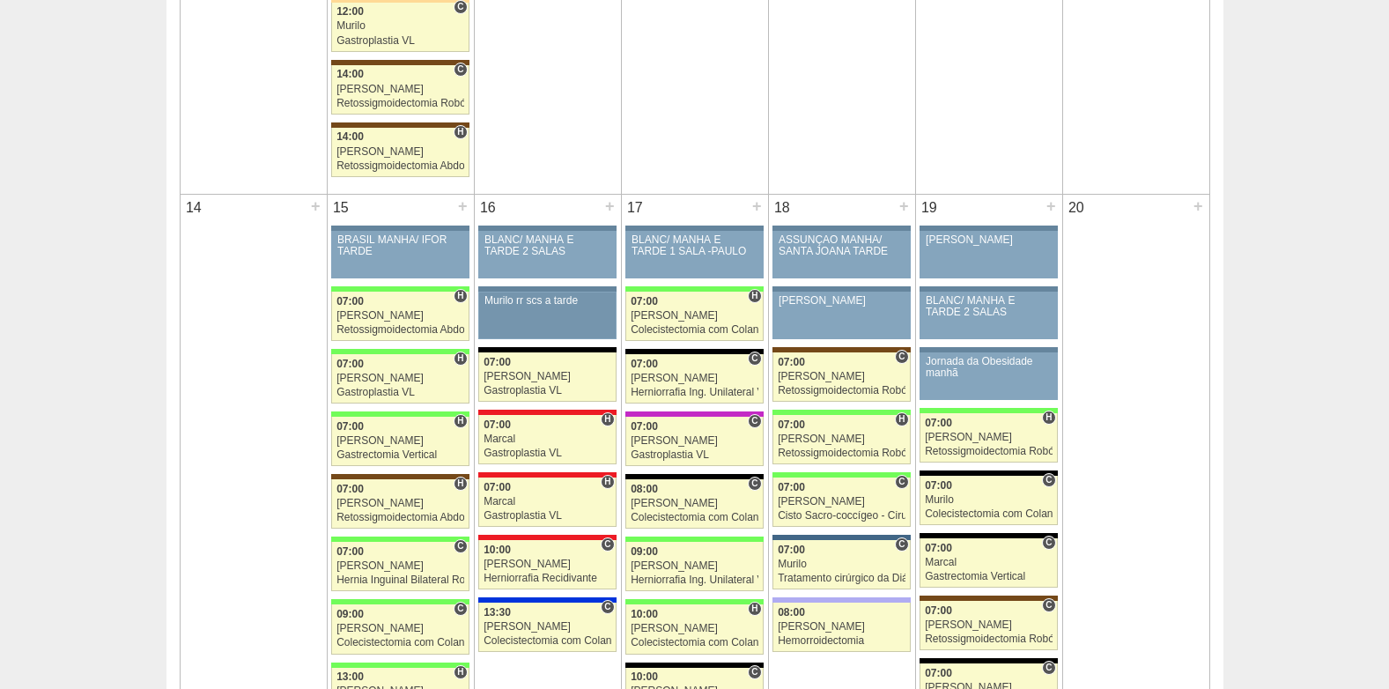
scroll to position [1762, 0]
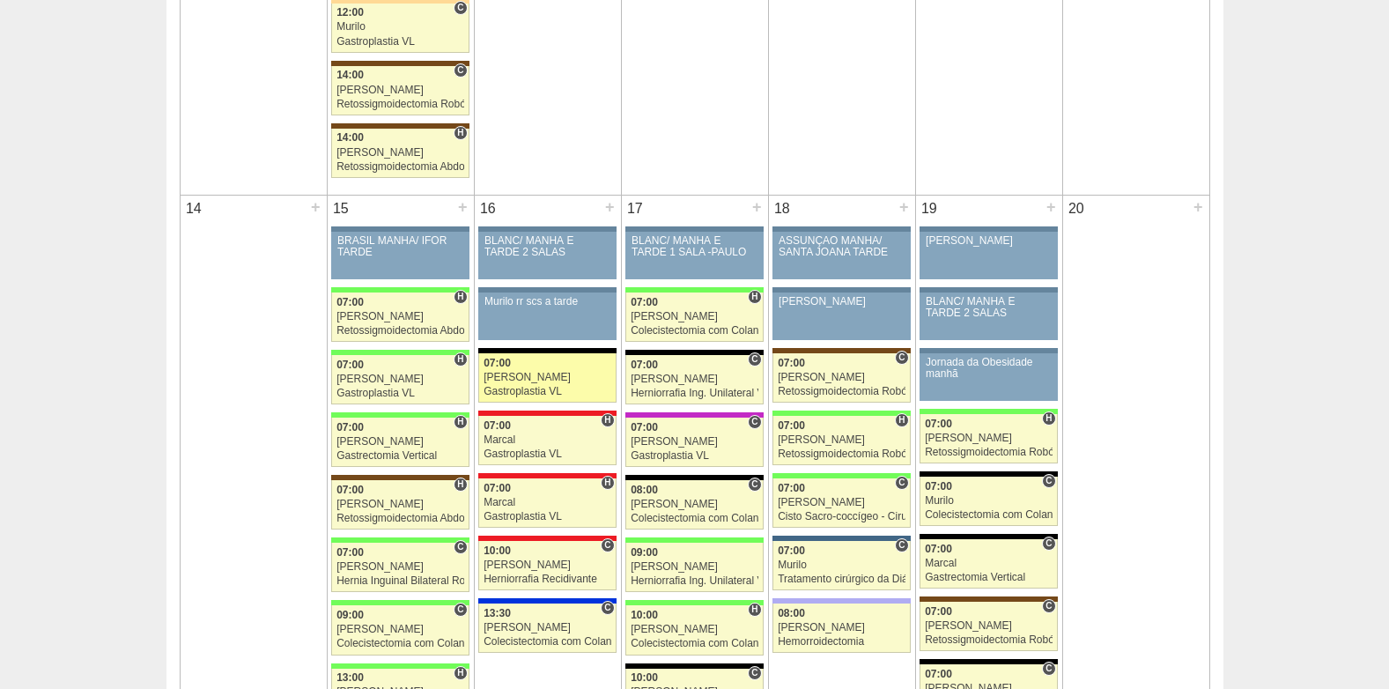
click at [539, 362] on div "07:00" at bounding box center [548, 363] width 128 height 11
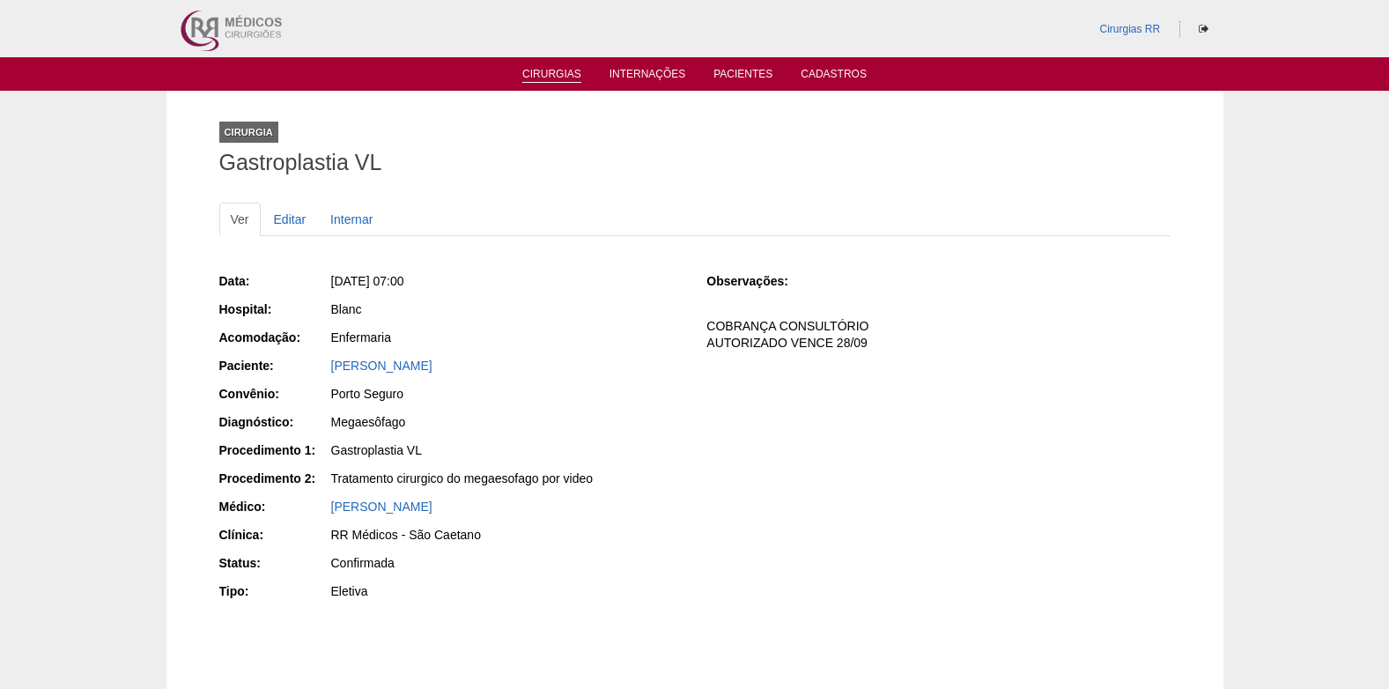
click at [562, 69] on link "Cirurgias" at bounding box center [551, 75] width 59 height 15
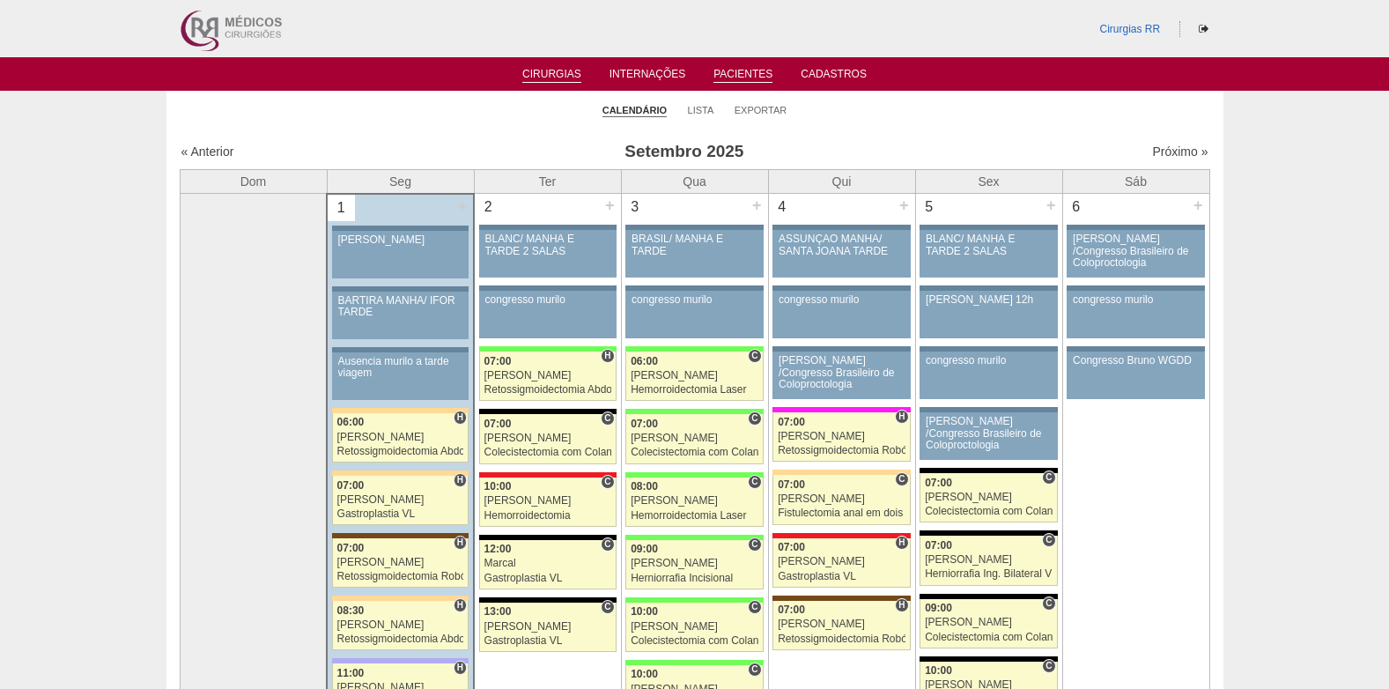
click at [740, 74] on link "Pacientes" at bounding box center [743, 75] width 59 height 15
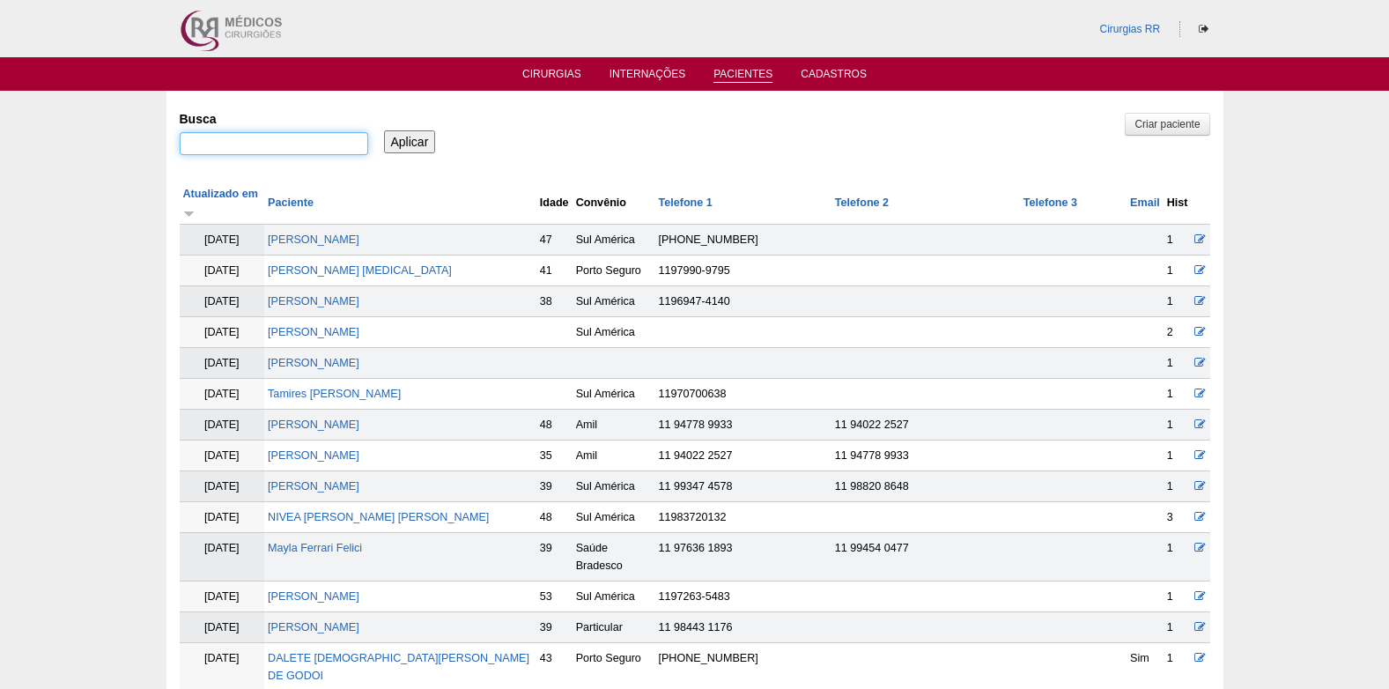
click at [300, 148] on input "Busca" at bounding box center [274, 143] width 189 height 23
type input "[PERSON_NAME]"
click at [403, 139] on input "Aplicar" at bounding box center [410, 141] width 52 height 23
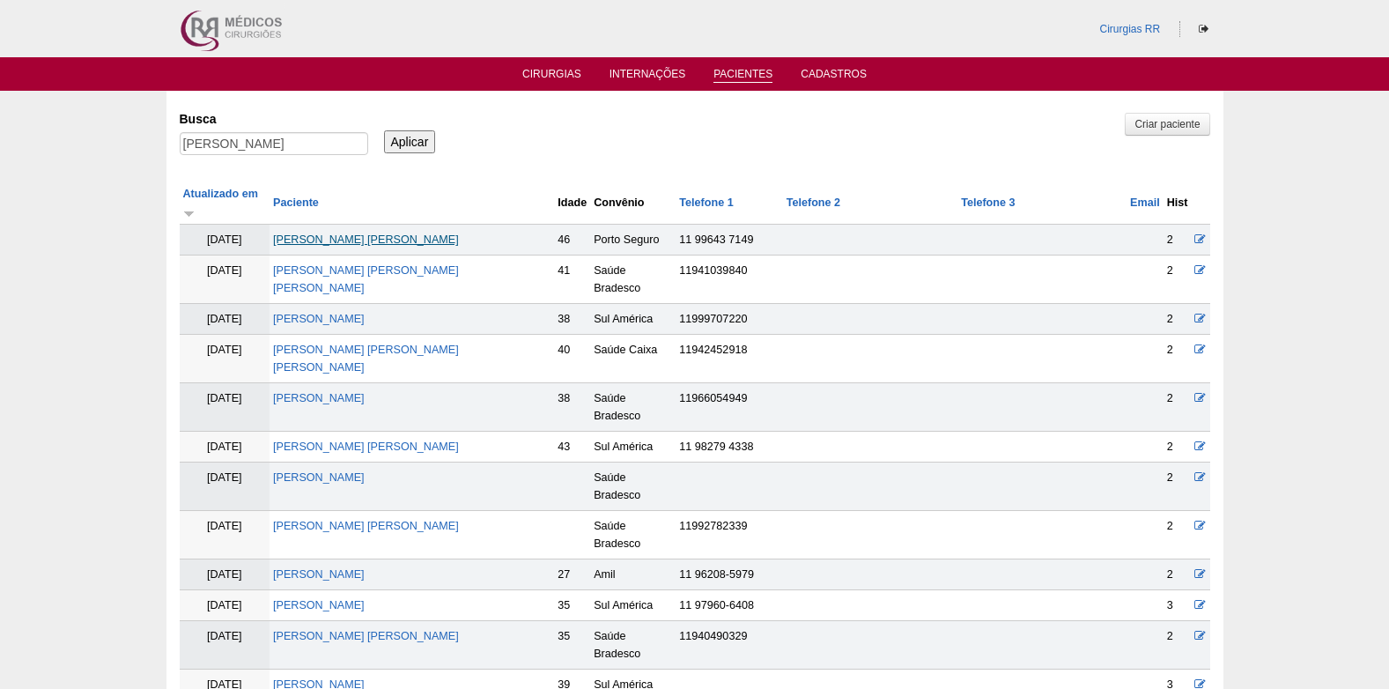
click at [381, 233] on link "[PERSON_NAME] [PERSON_NAME]" at bounding box center [366, 239] width 186 height 12
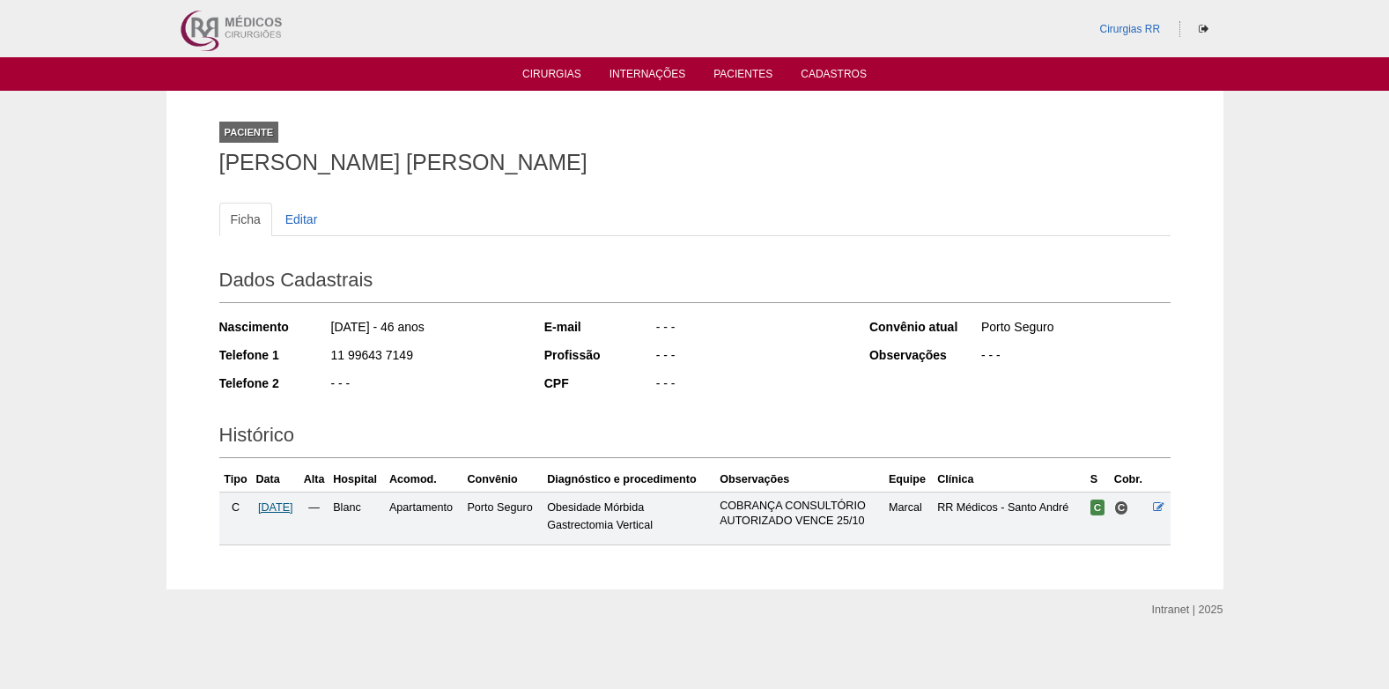
click at [292, 505] on span "19/09/2025" at bounding box center [275, 507] width 35 height 12
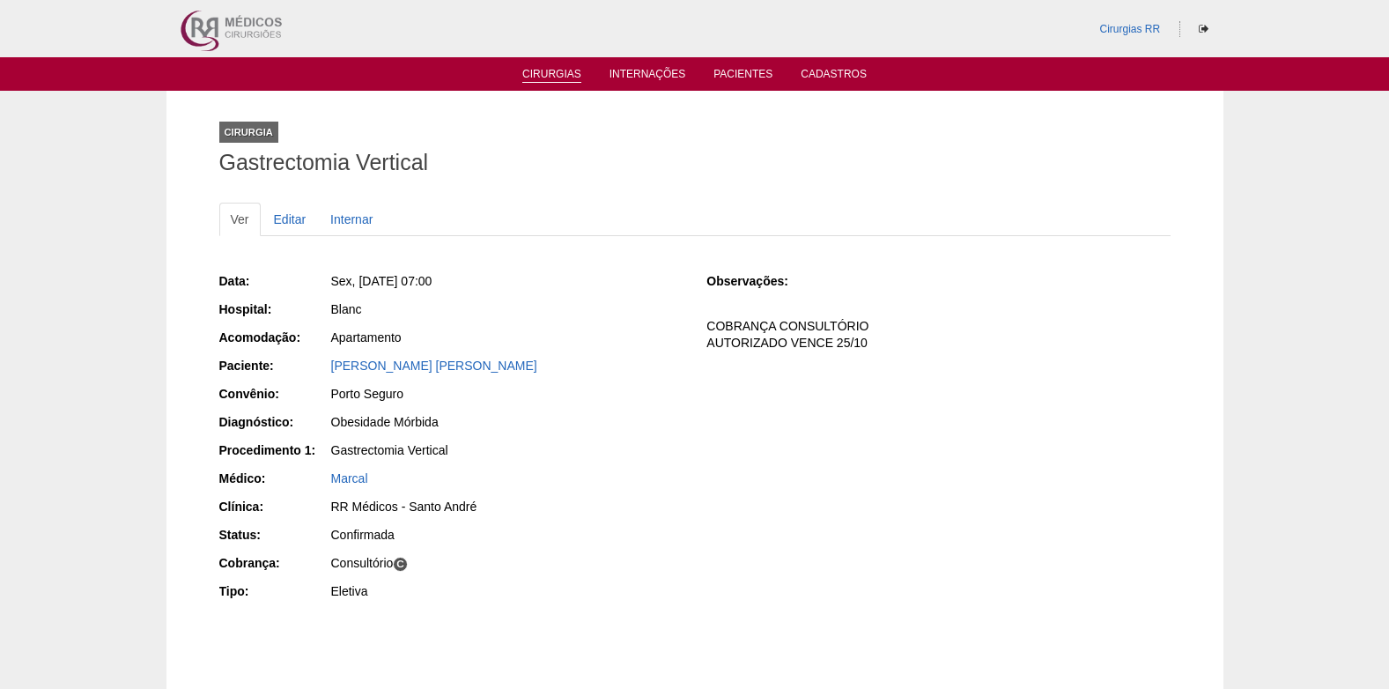
click at [554, 79] on link "Cirurgias" at bounding box center [551, 75] width 59 height 15
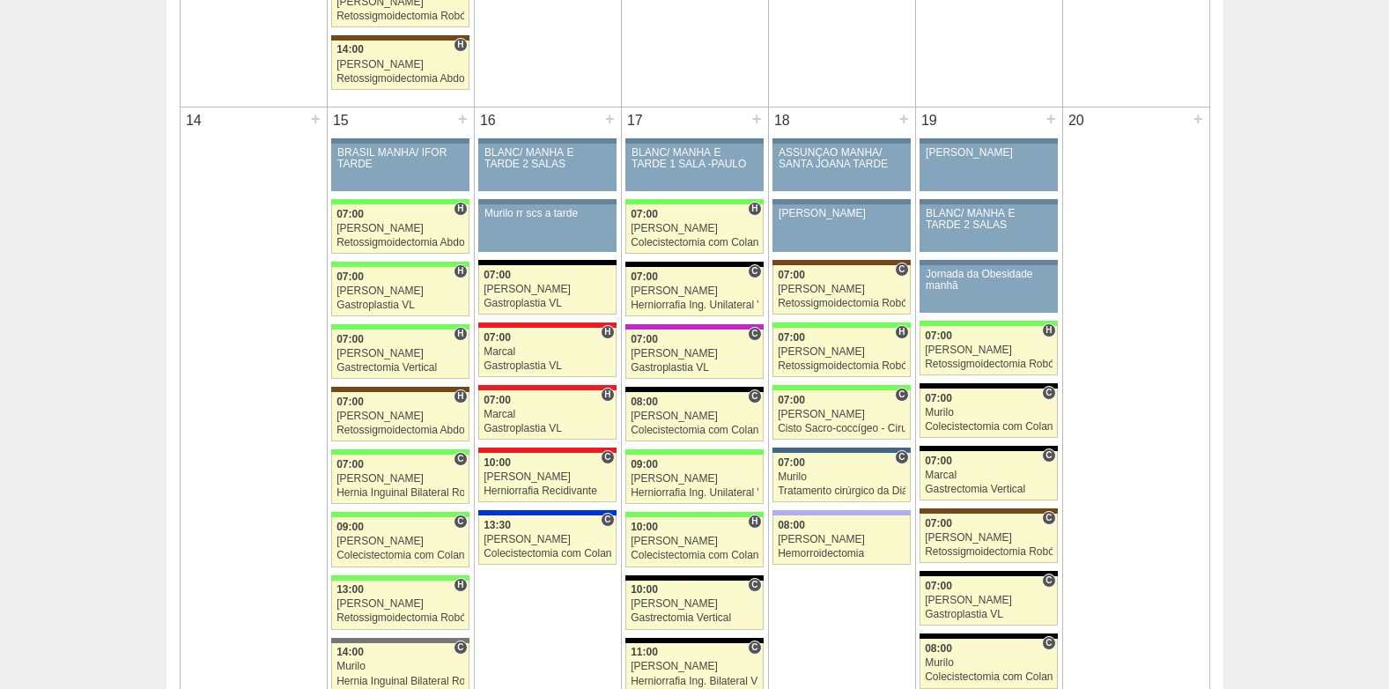
scroll to position [1938, 0]
